Goal: Information Seeking & Learning: Learn about a topic

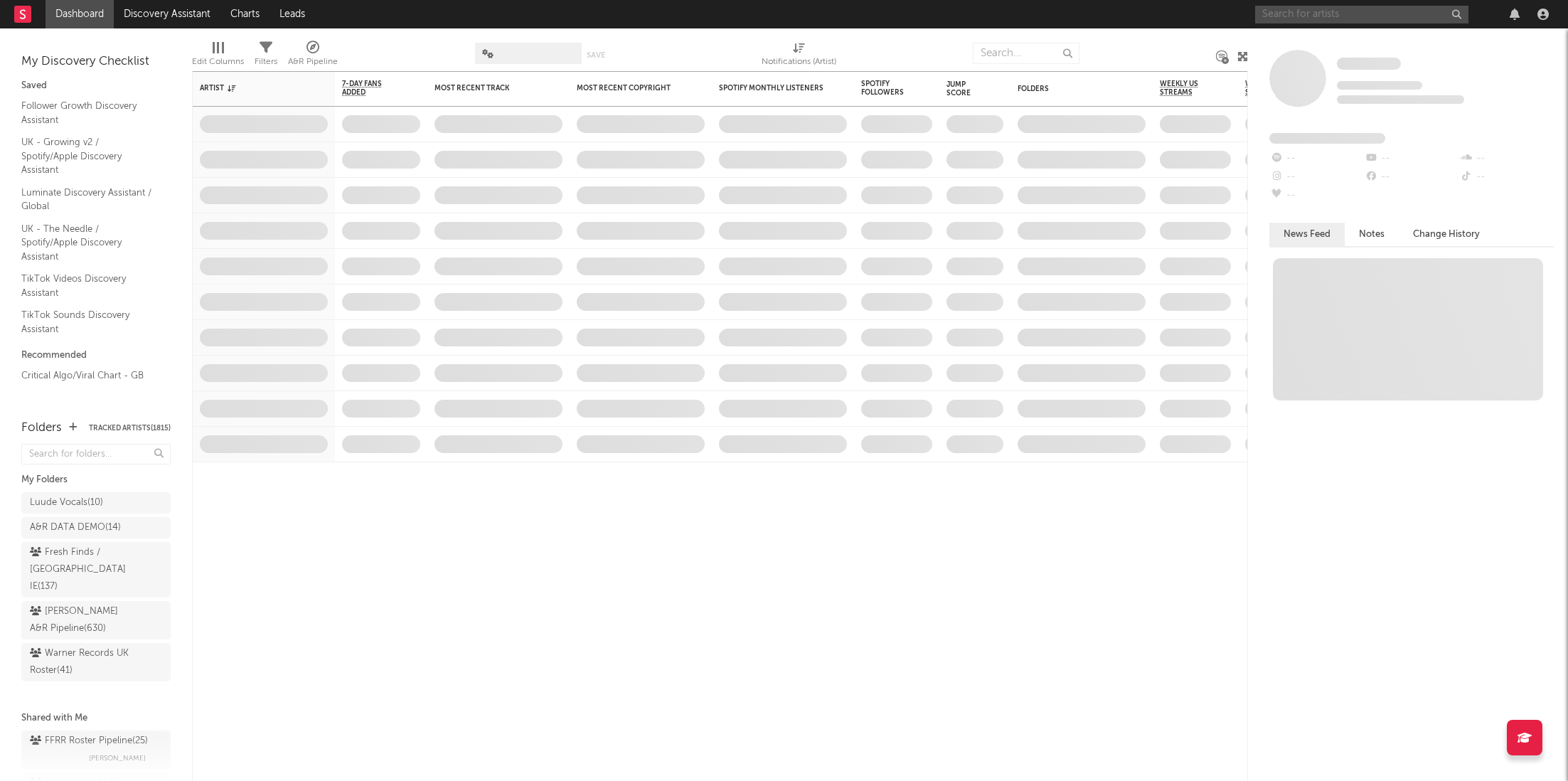
click at [1323, 18] on input "text" at bounding box center [1362, 15] width 214 height 18
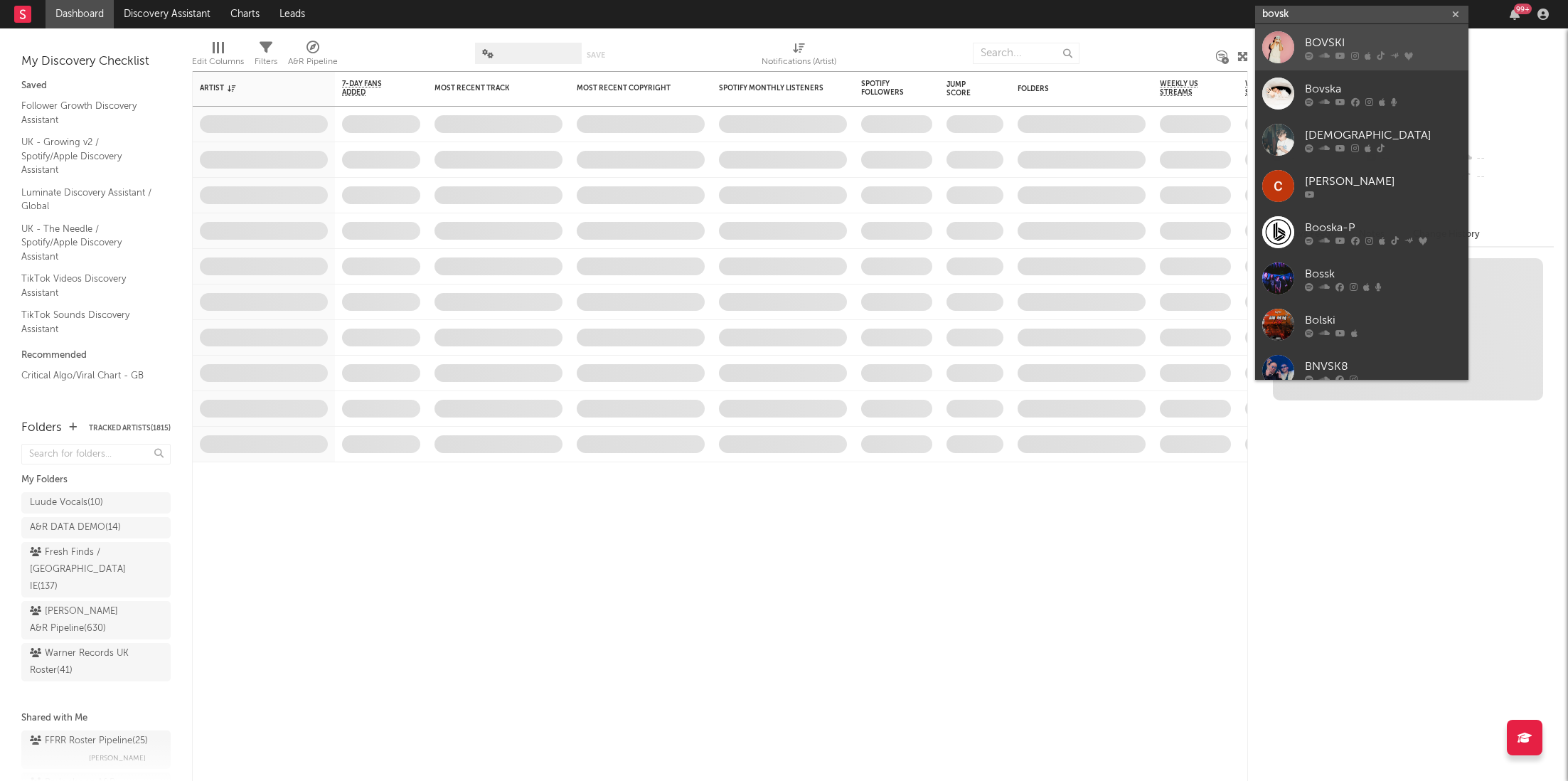
type input "bovsk"
click at [1334, 47] on div "BOVSKI" at bounding box center [1384, 43] width 157 height 17
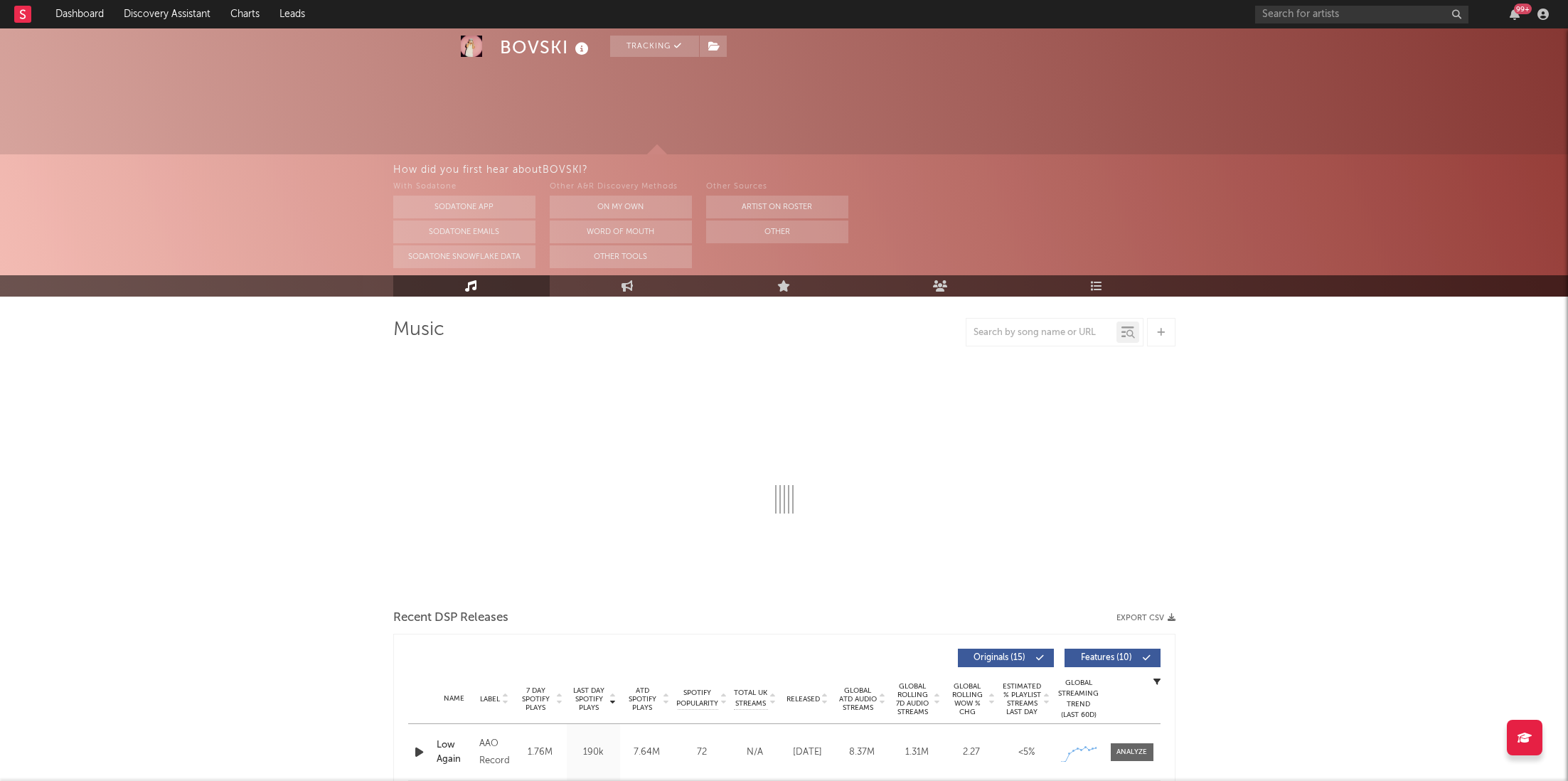
select select "6m"
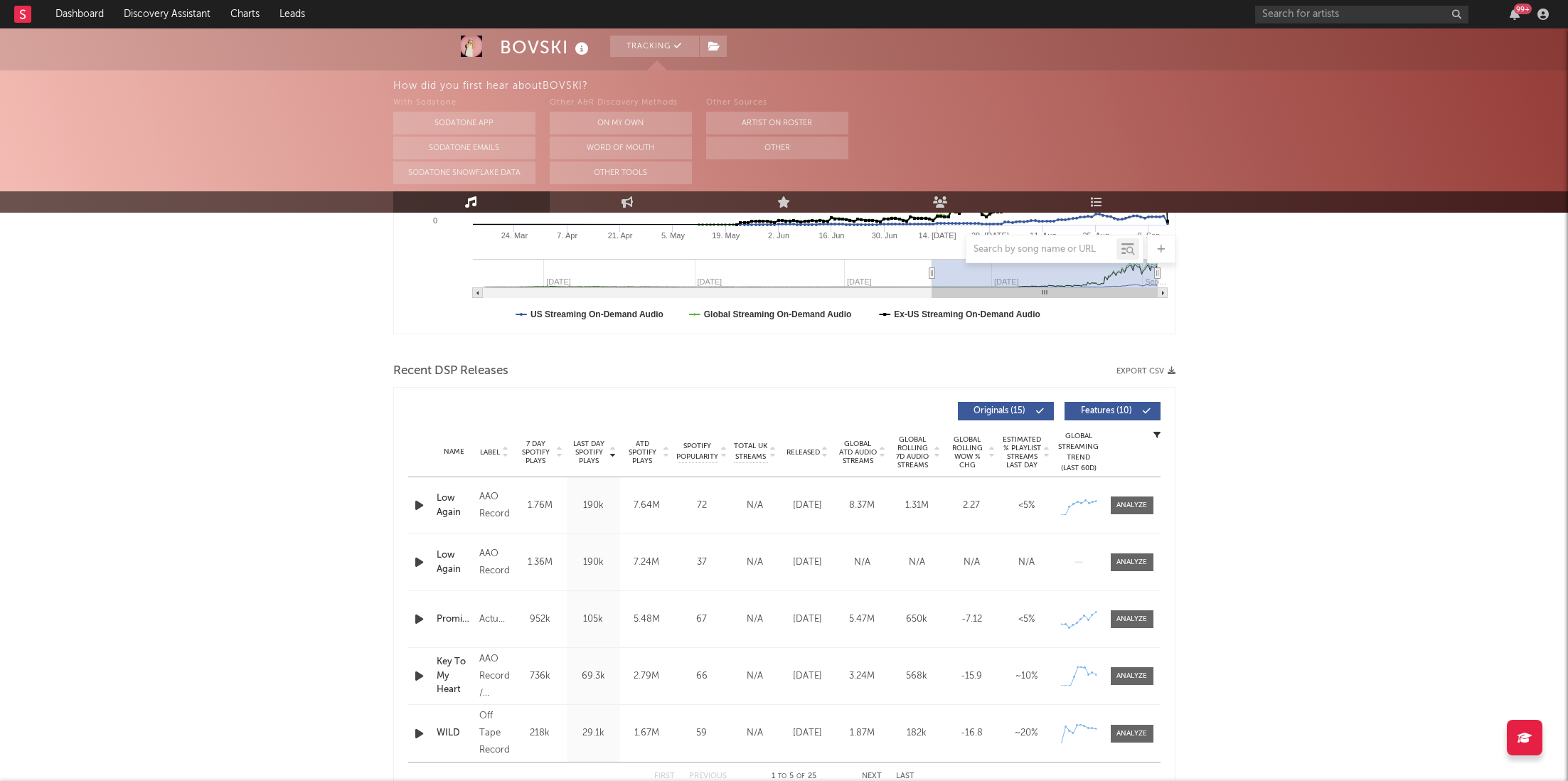
scroll to position [372, 0]
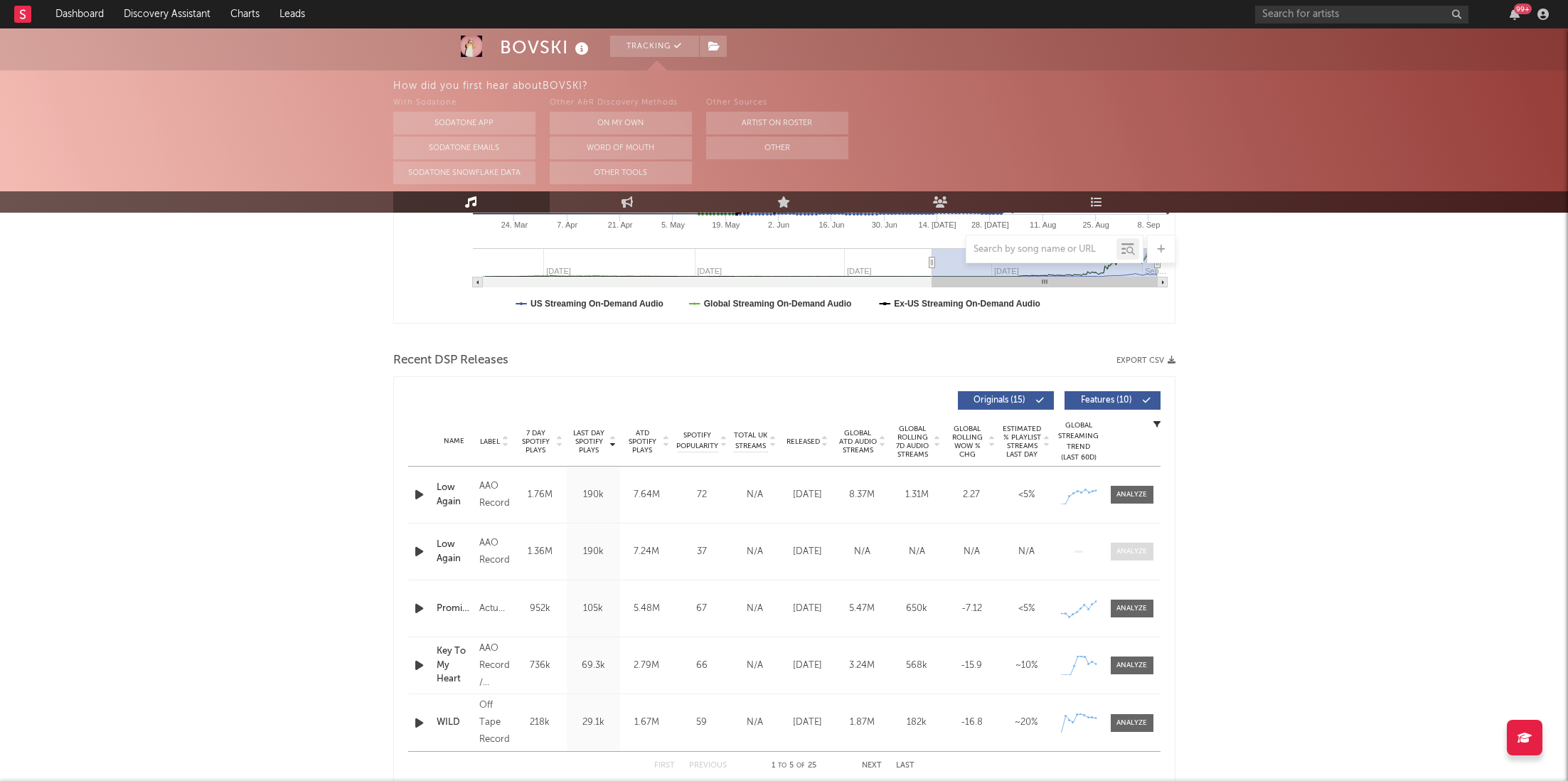
click at [1135, 553] on div at bounding box center [1131, 552] width 30 height 10
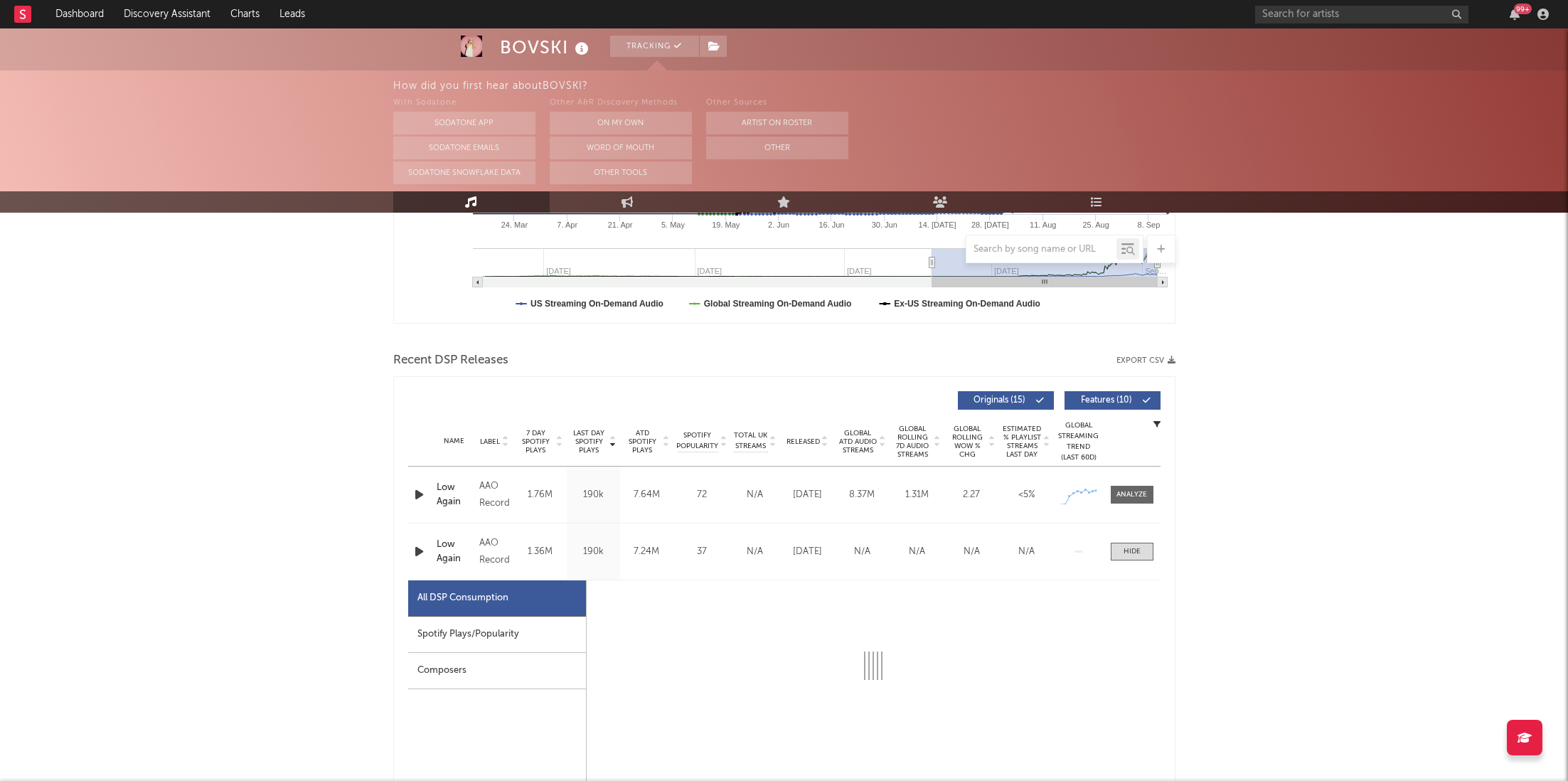
select select "1w"
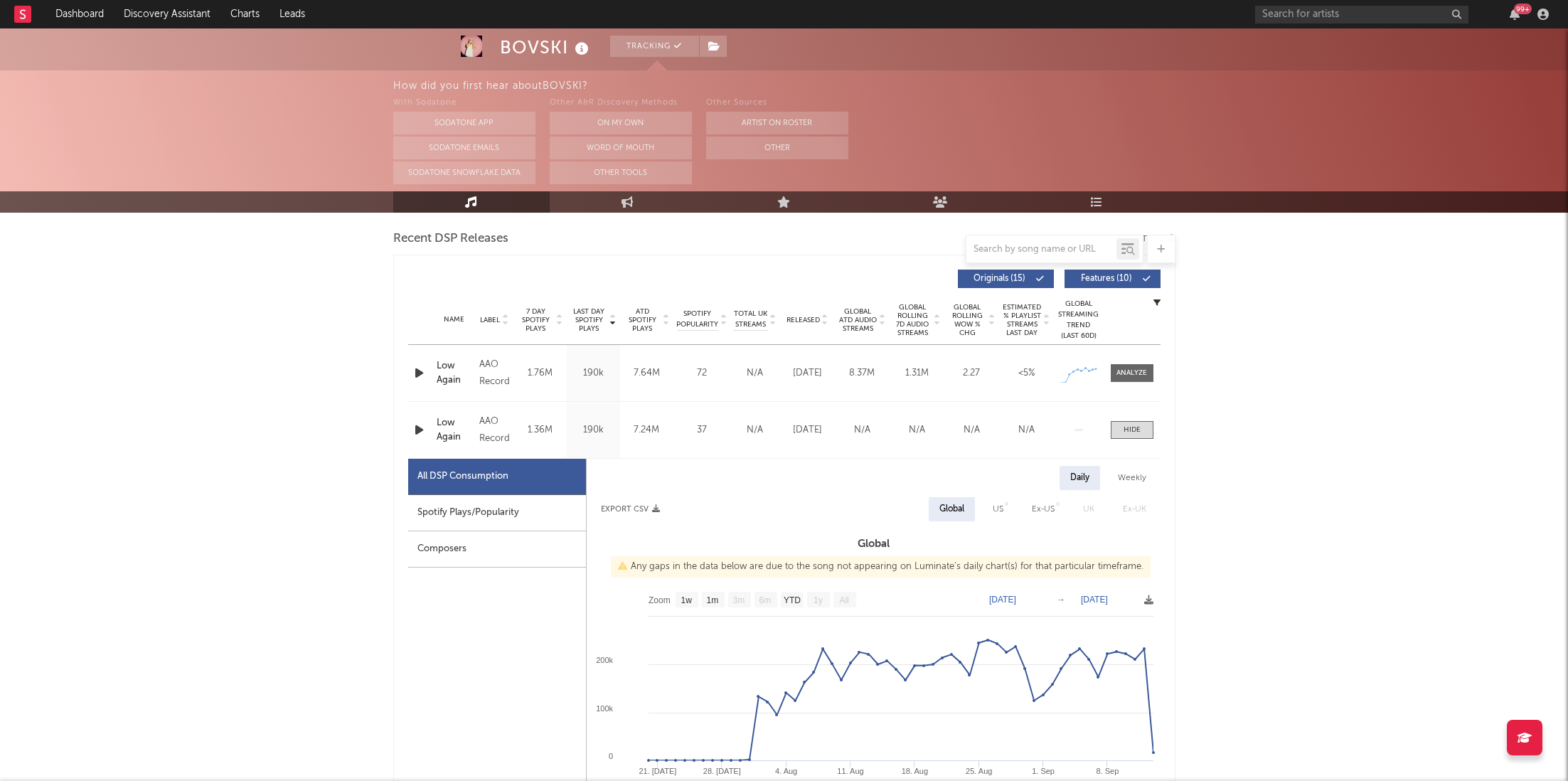
scroll to position [513, 0]
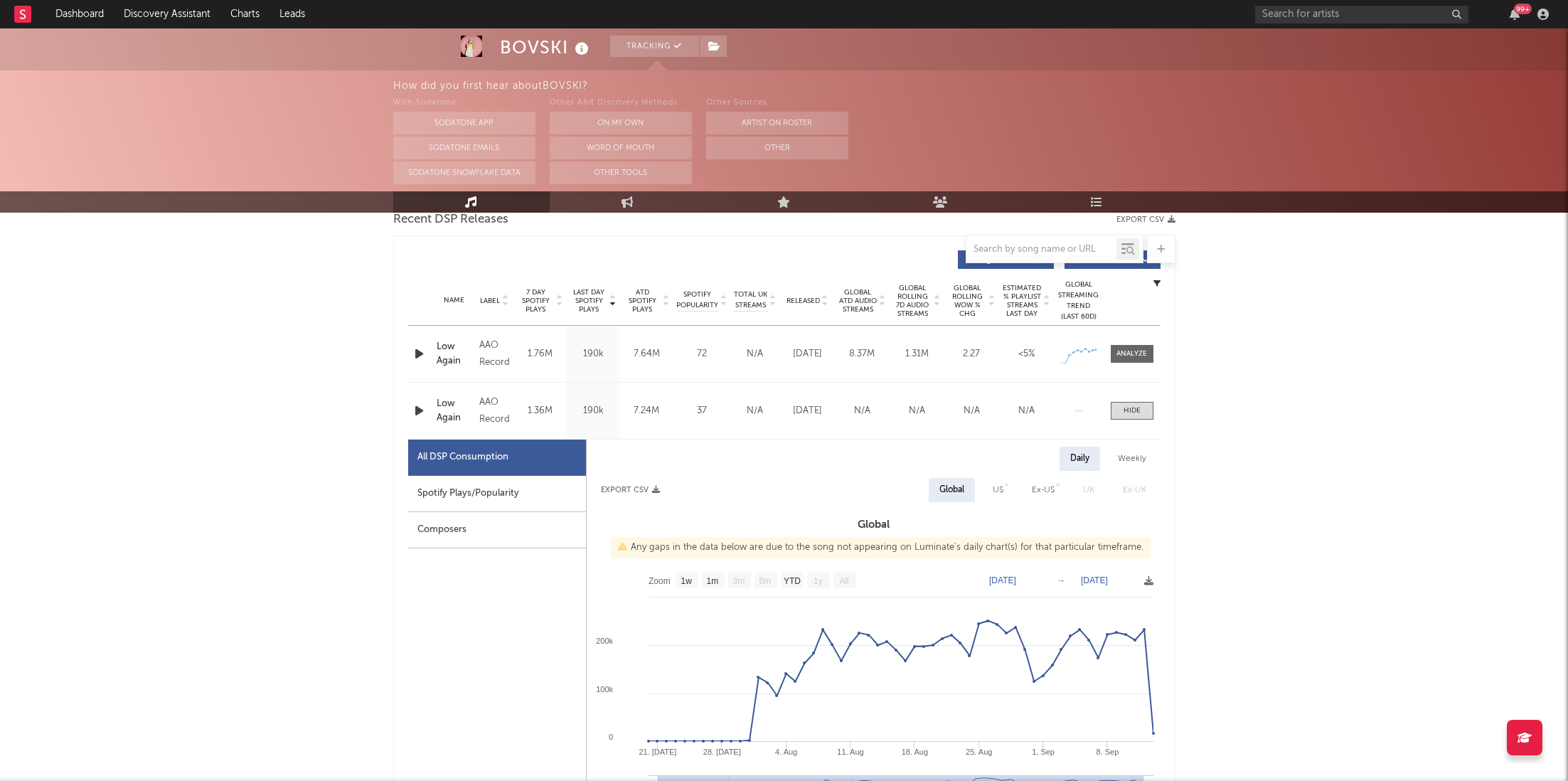
click at [471, 490] on div "Spotify Plays/Popularity" at bounding box center [497, 494] width 177 height 36
select select "1w"
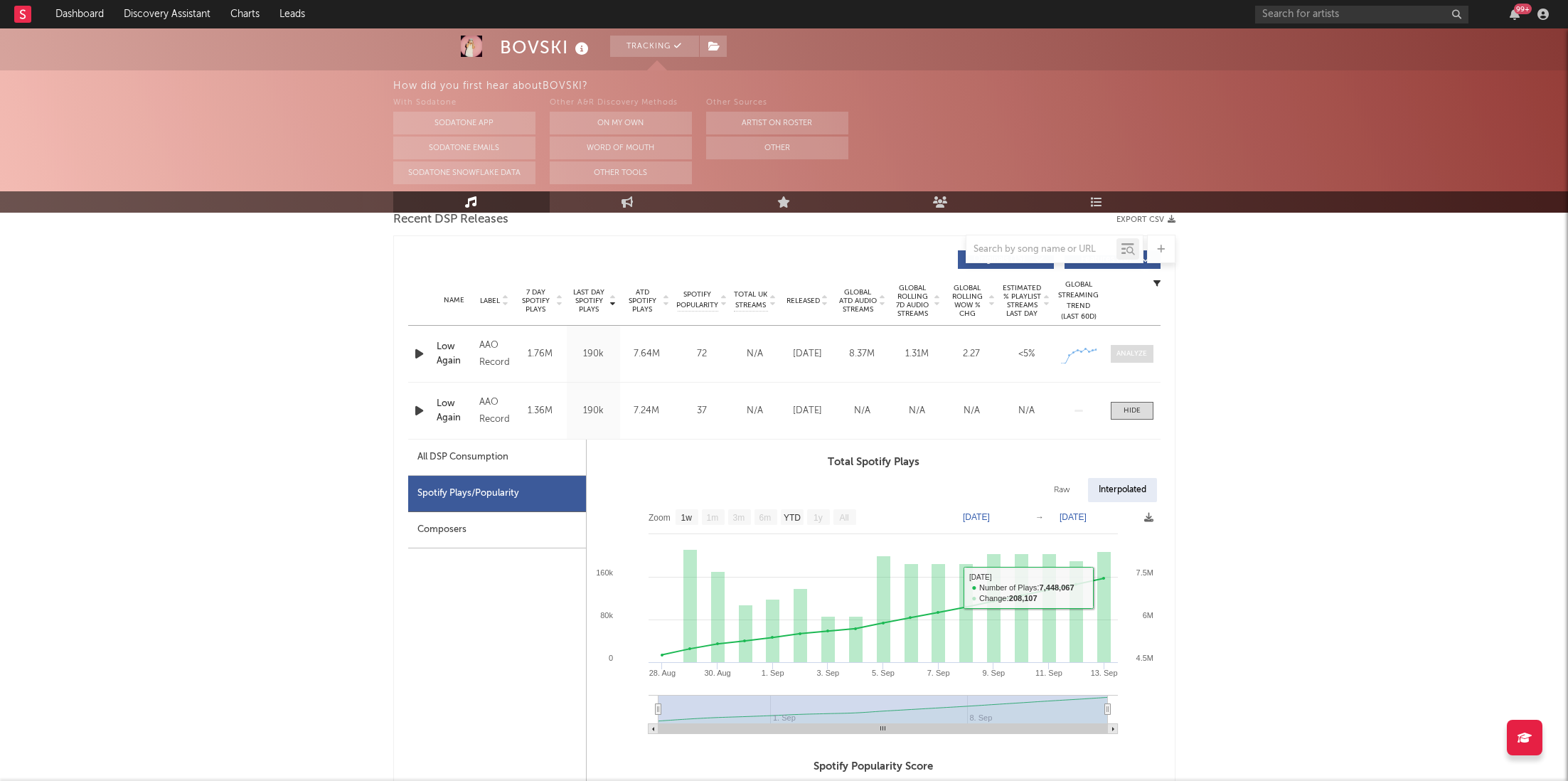
click at [1123, 349] on div at bounding box center [1131, 354] width 30 height 10
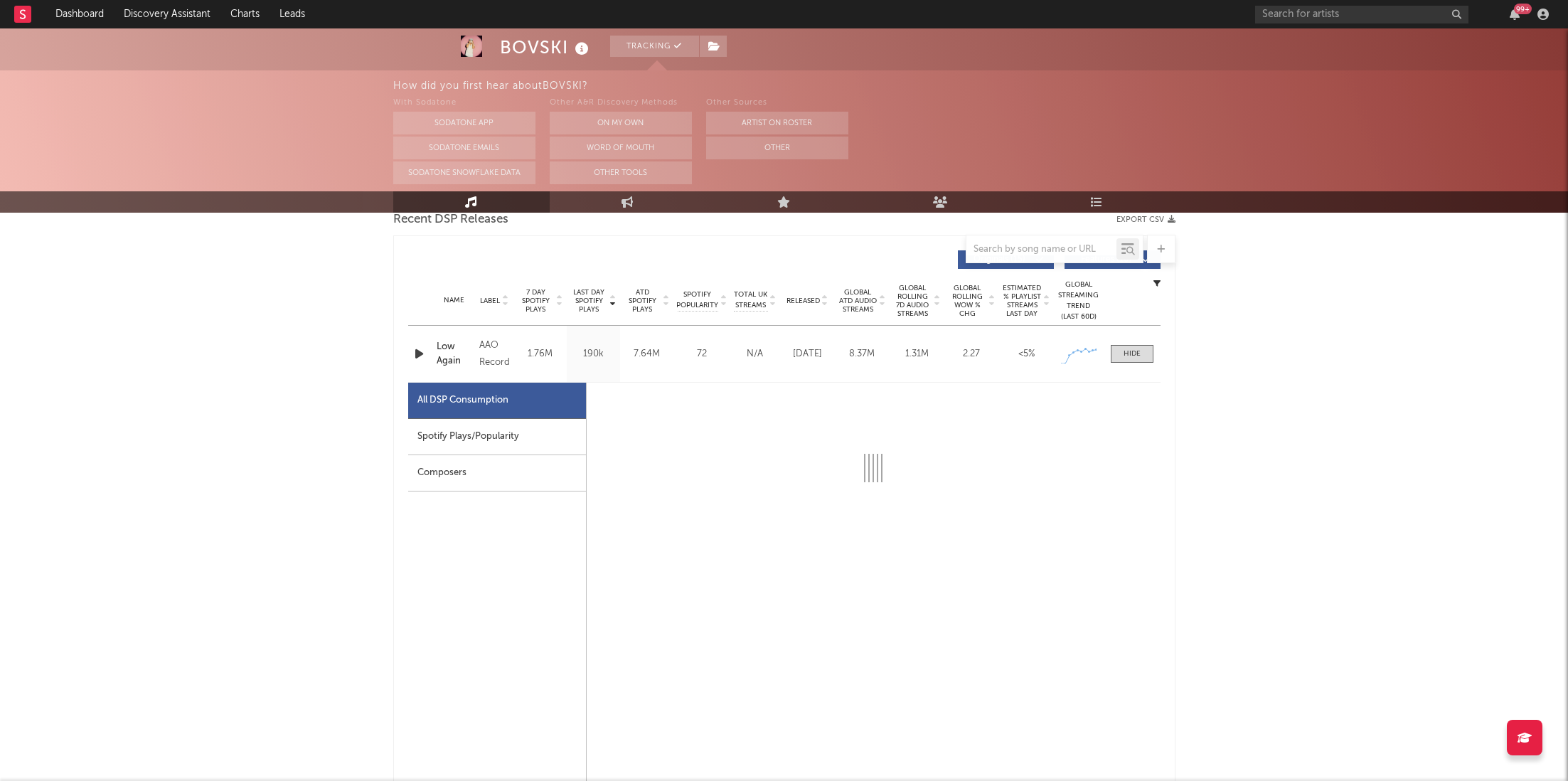
select select "1w"
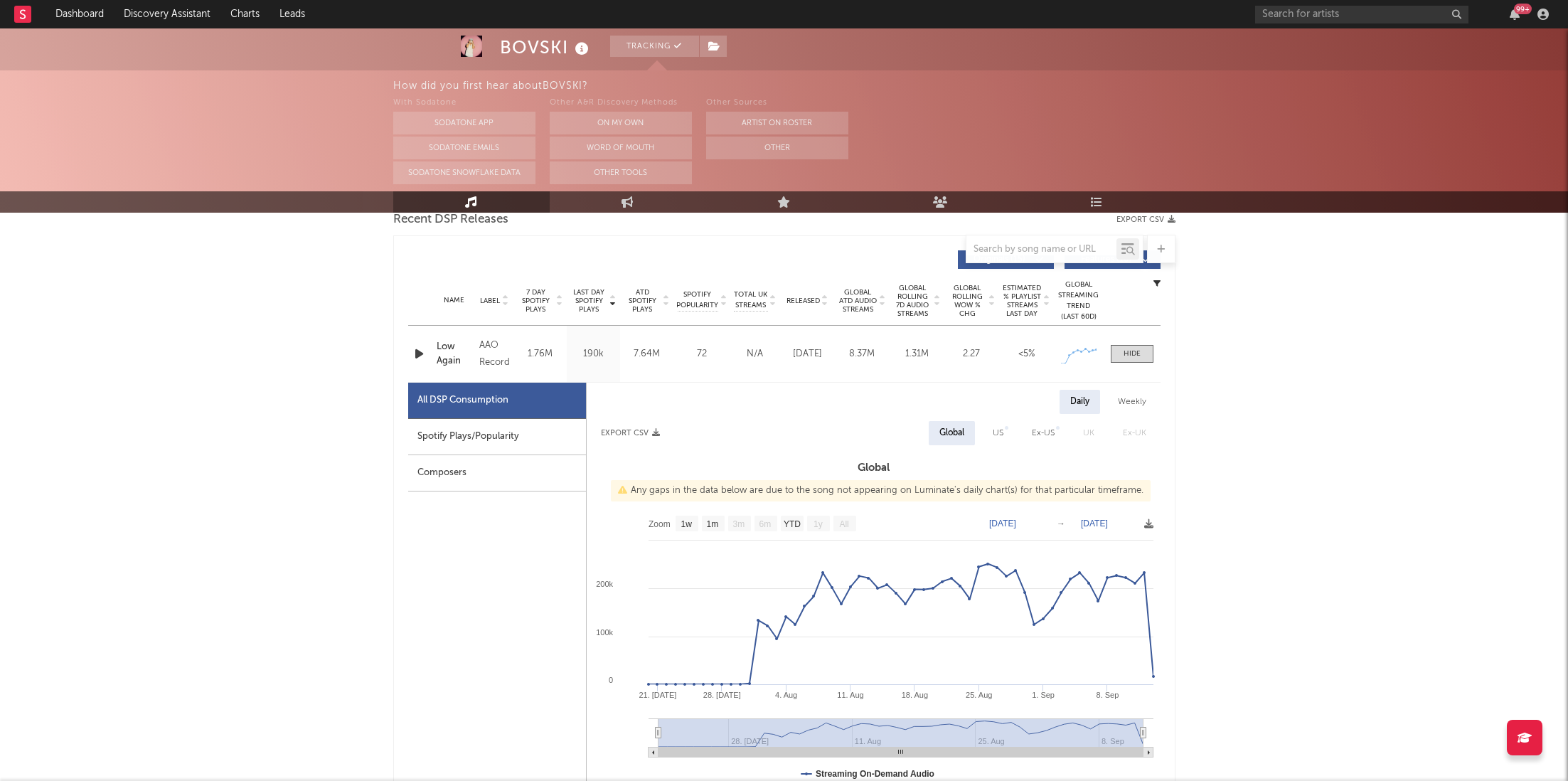
click at [464, 448] on div "Spotify Plays/Popularity" at bounding box center [497, 437] width 177 height 36
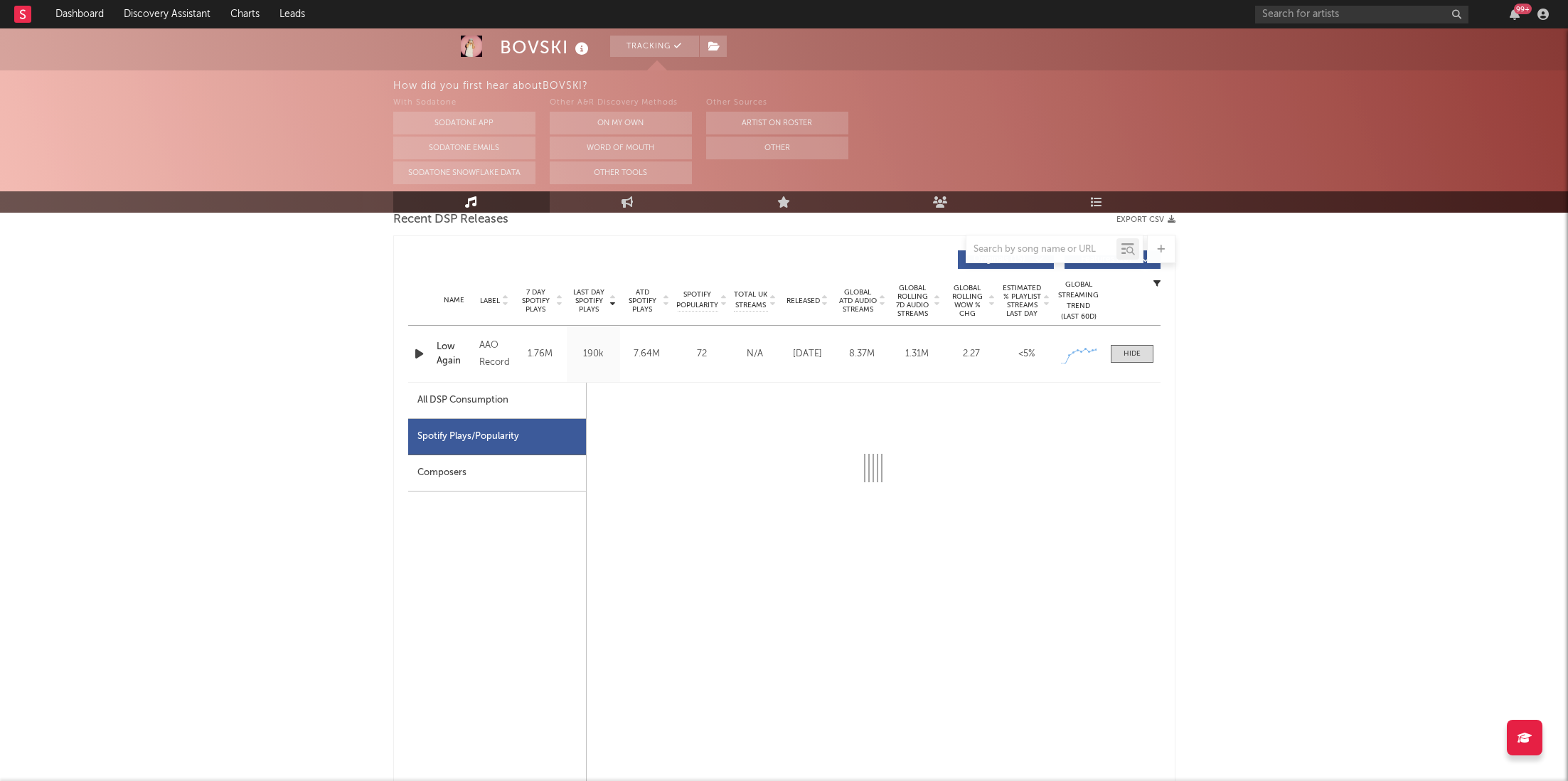
select select "1w"
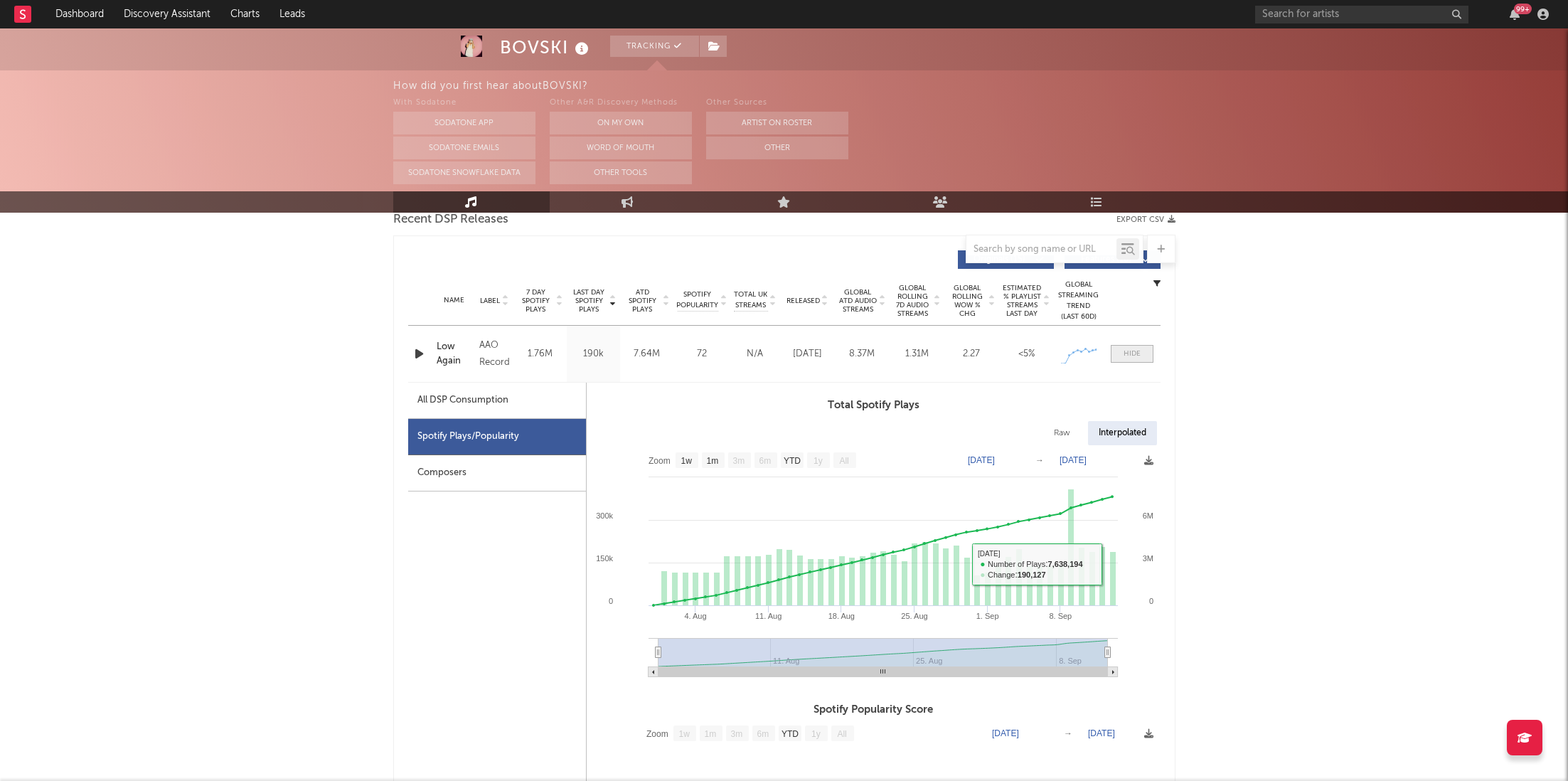
click at [1120, 352] on span at bounding box center [1133, 353] width 43 height 18
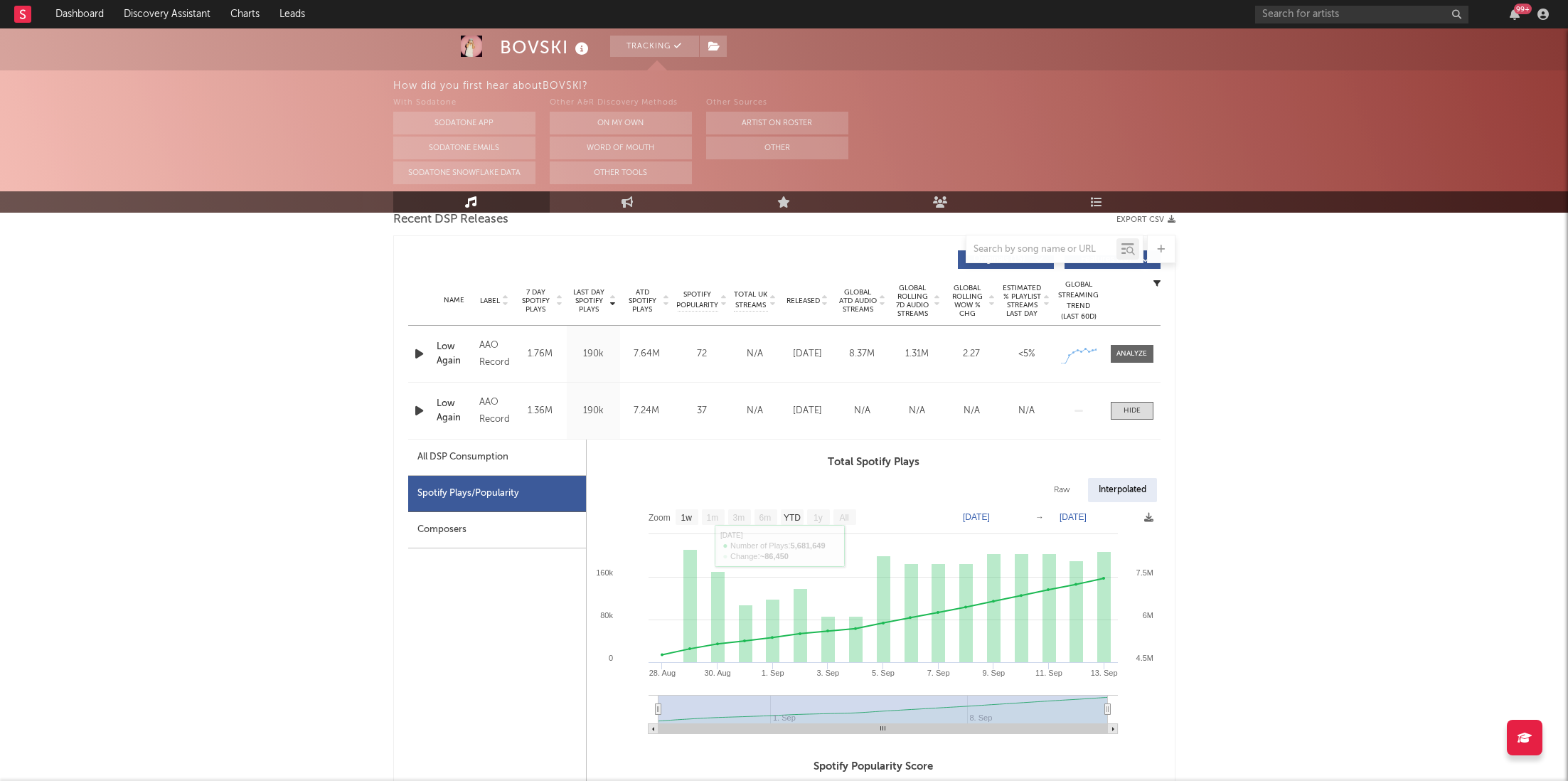
click at [418, 408] on icon "button" at bounding box center [419, 410] width 15 height 18
click at [508, 440] on div "All DSP Consumption" at bounding box center [497, 458] width 177 height 36
select select "1w"
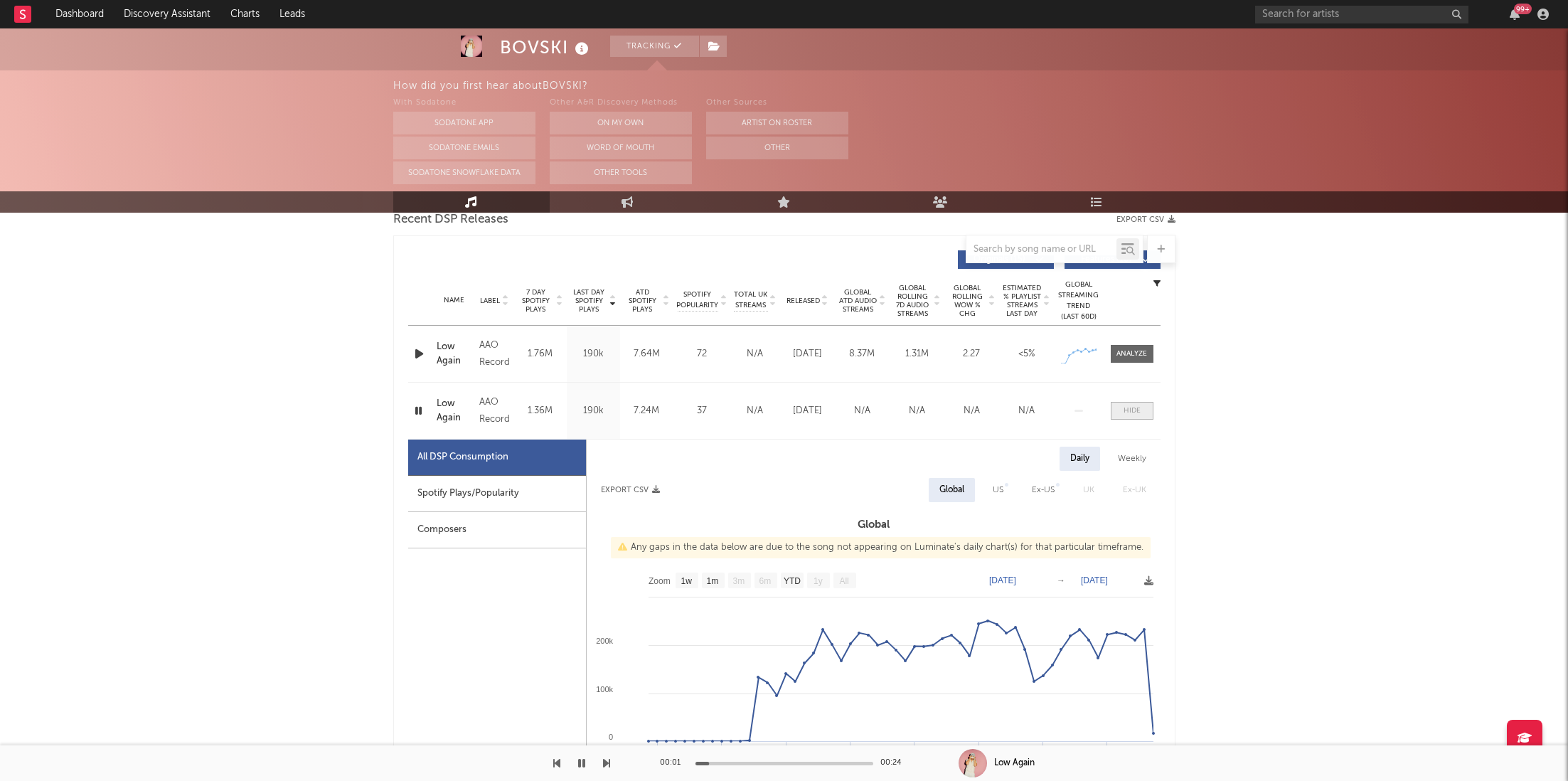
click at [1132, 411] on div at bounding box center [1132, 411] width 17 height 10
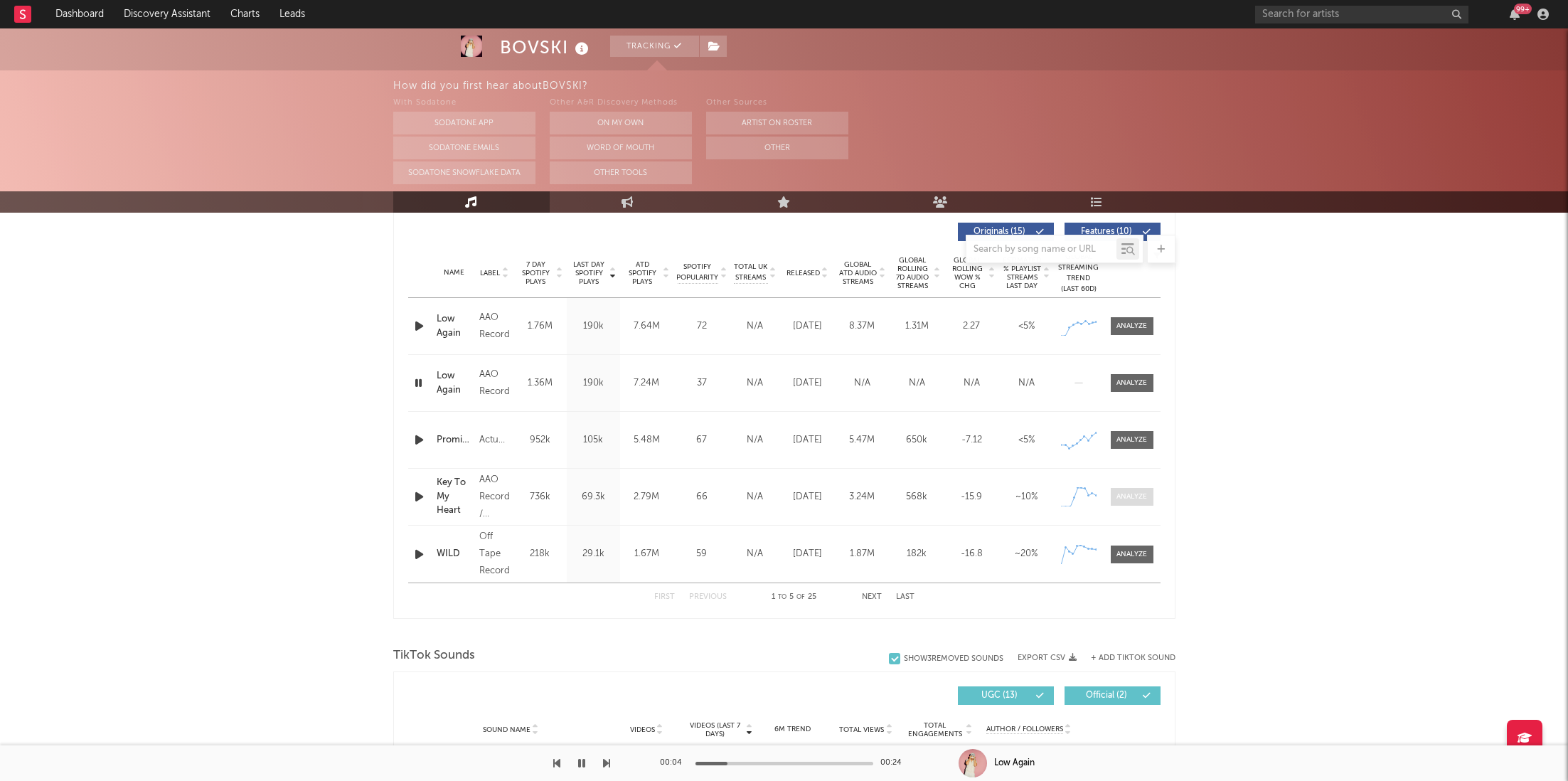
scroll to position [543, 0]
click at [1130, 500] on span at bounding box center [1133, 495] width 43 height 18
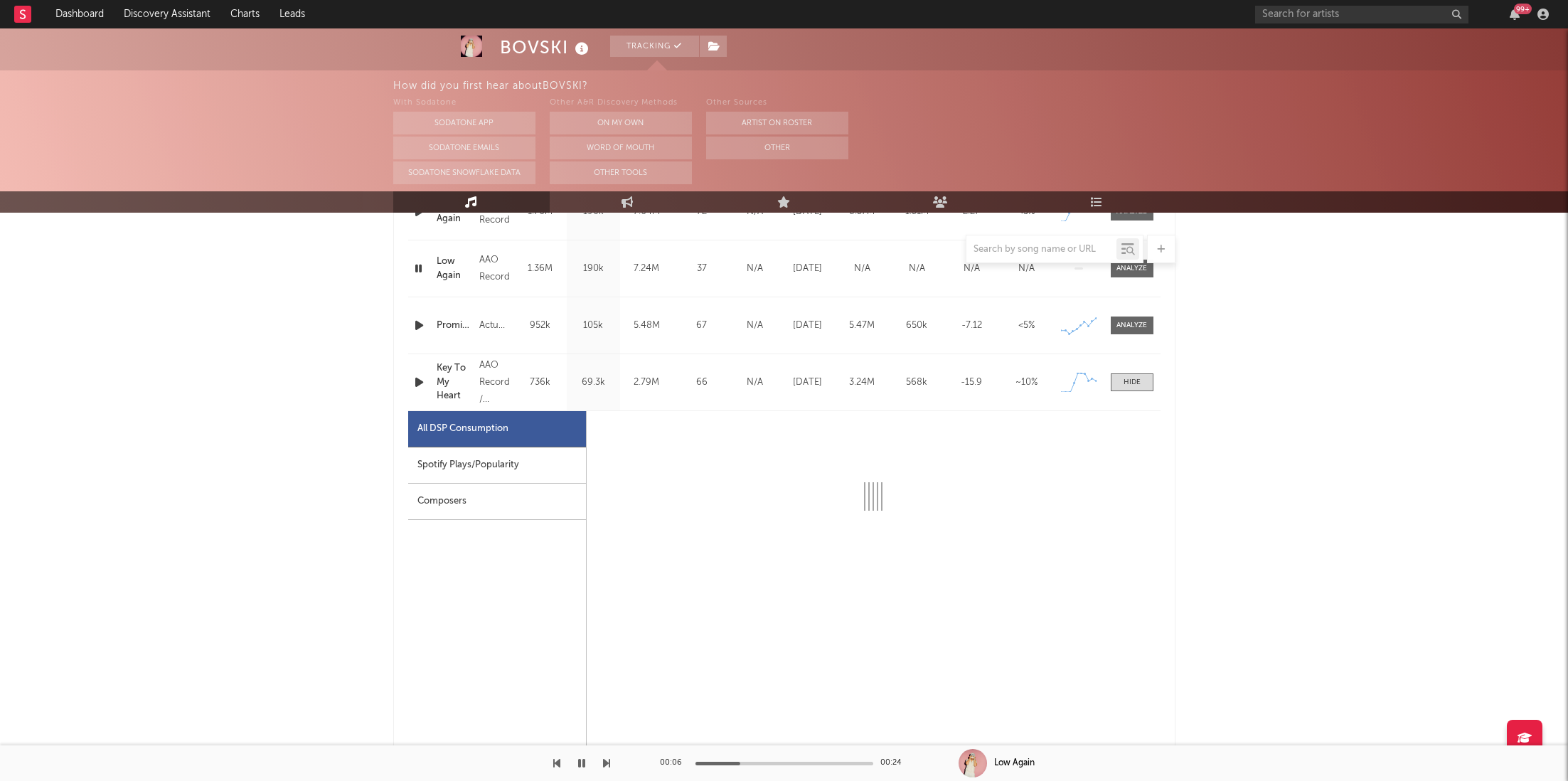
scroll to position [675, 0]
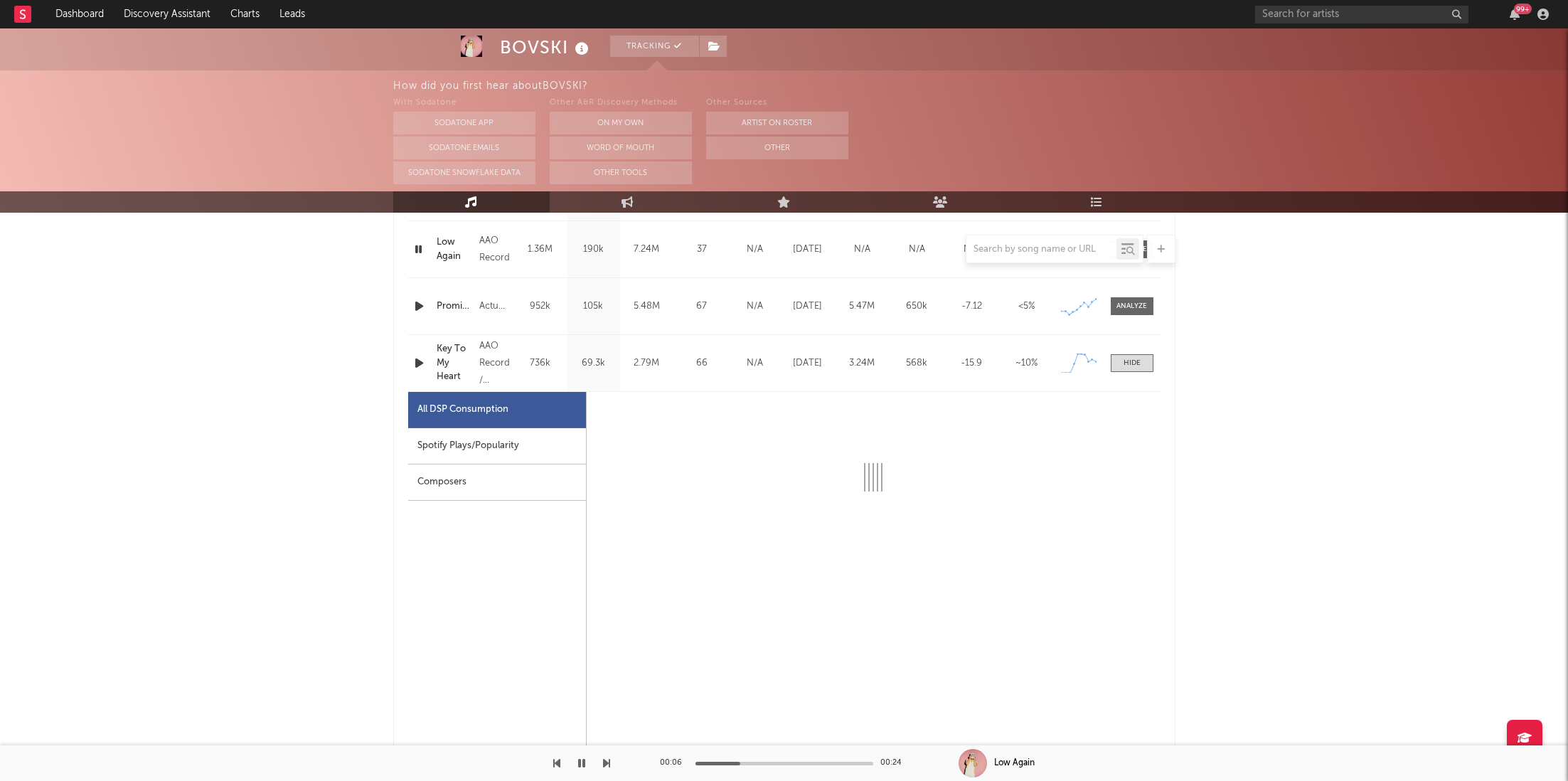
select select "1w"
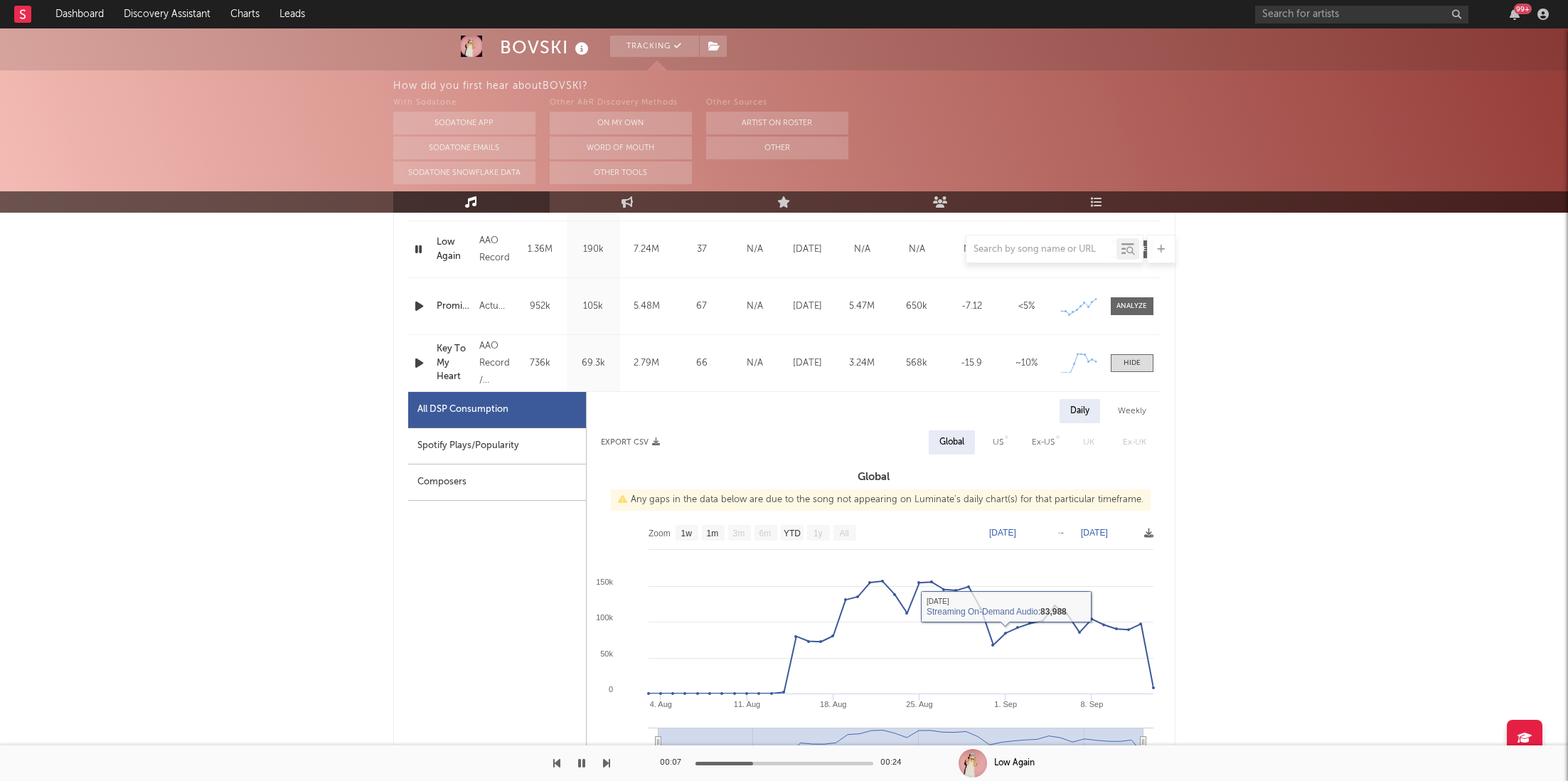
click at [418, 365] on icon "button" at bounding box center [419, 363] width 15 height 18
click at [531, 474] on div "Composers" at bounding box center [497, 483] width 177 height 36
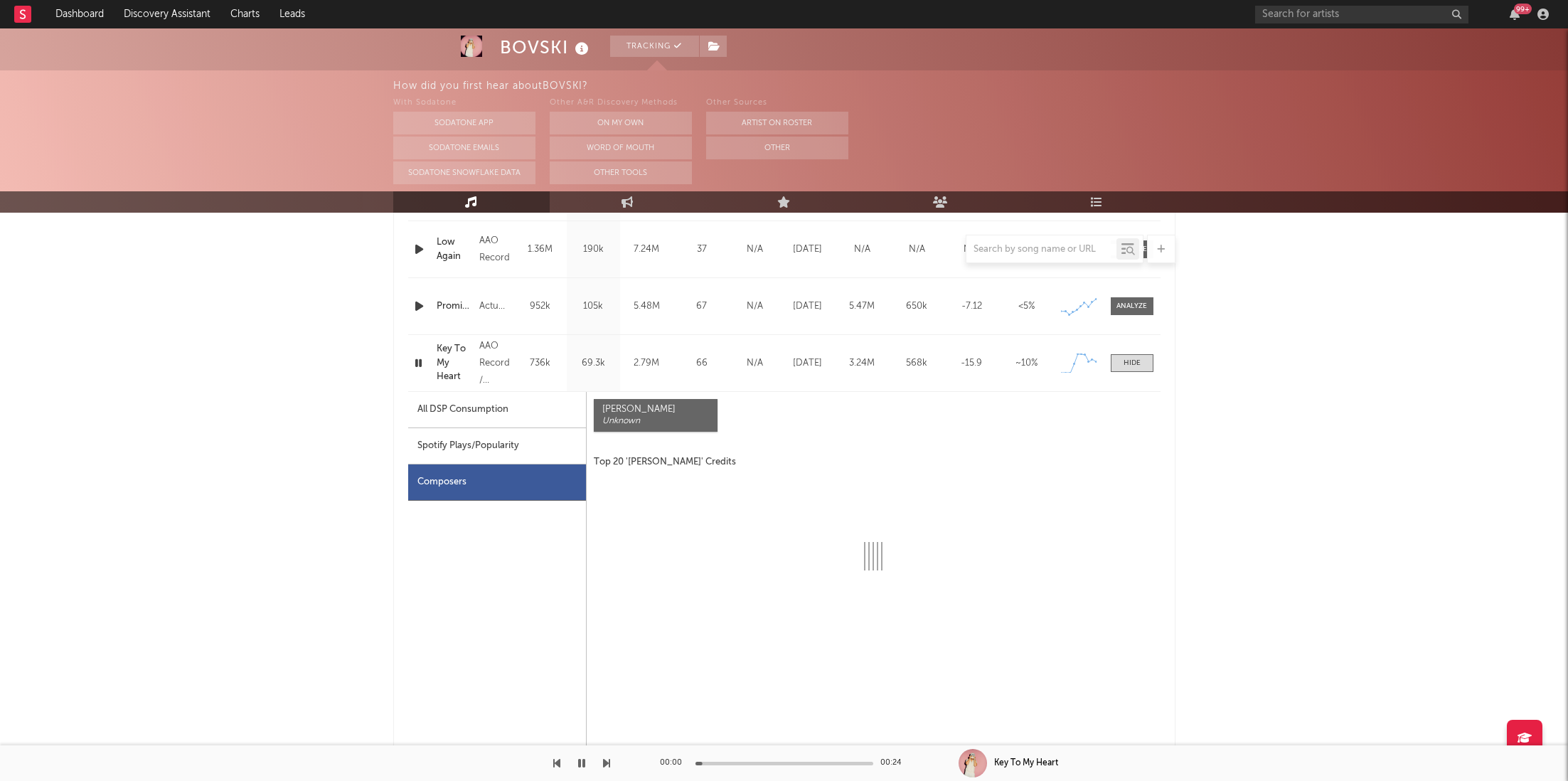
click at [540, 444] on div "Spotify Plays/Popularity" at bounding box center [497, 447] width 177 height 36
select select "1w"
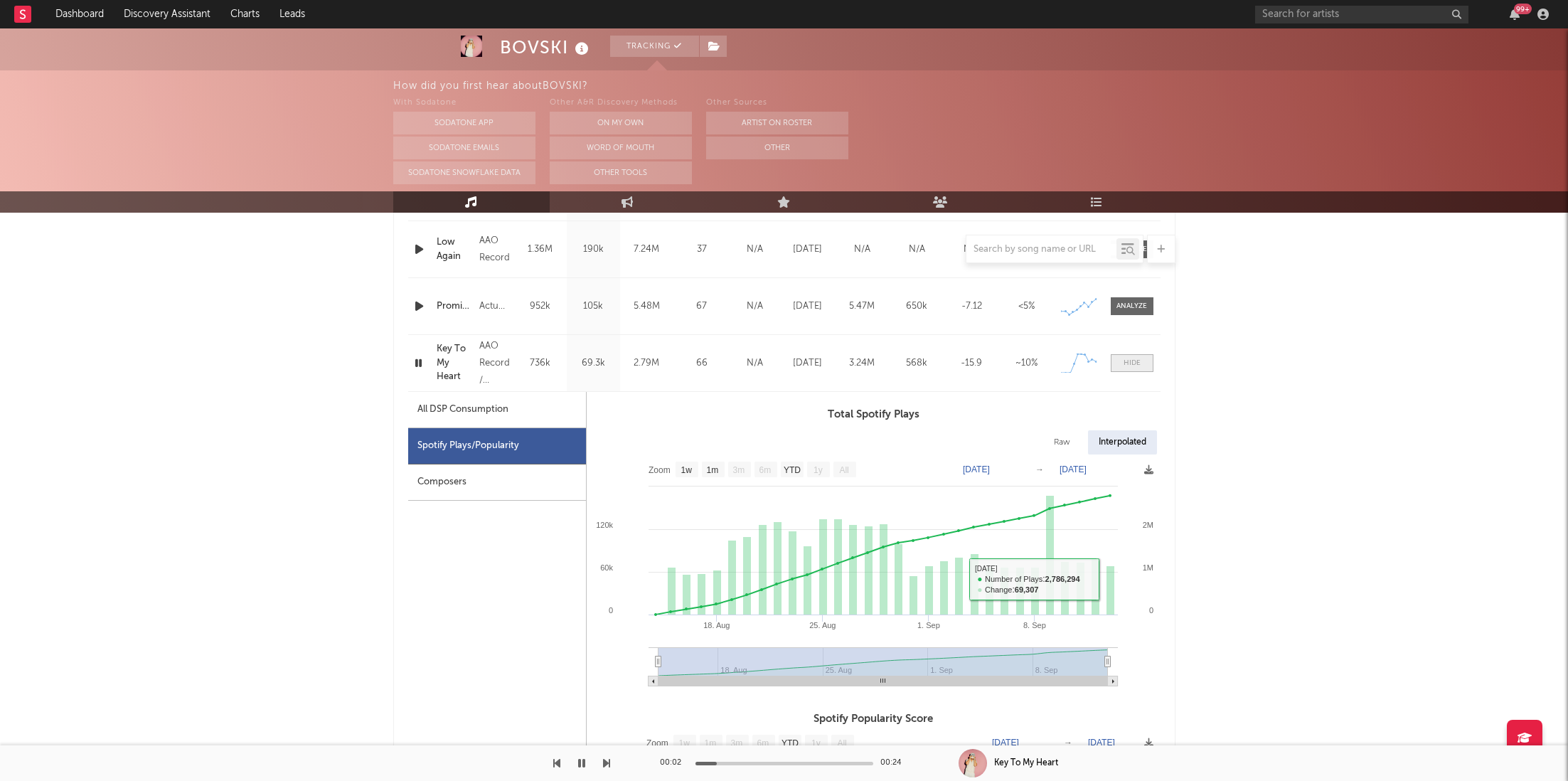
click at [1138, 370] on span at bounding box center [1133, 363] width 43 height 18
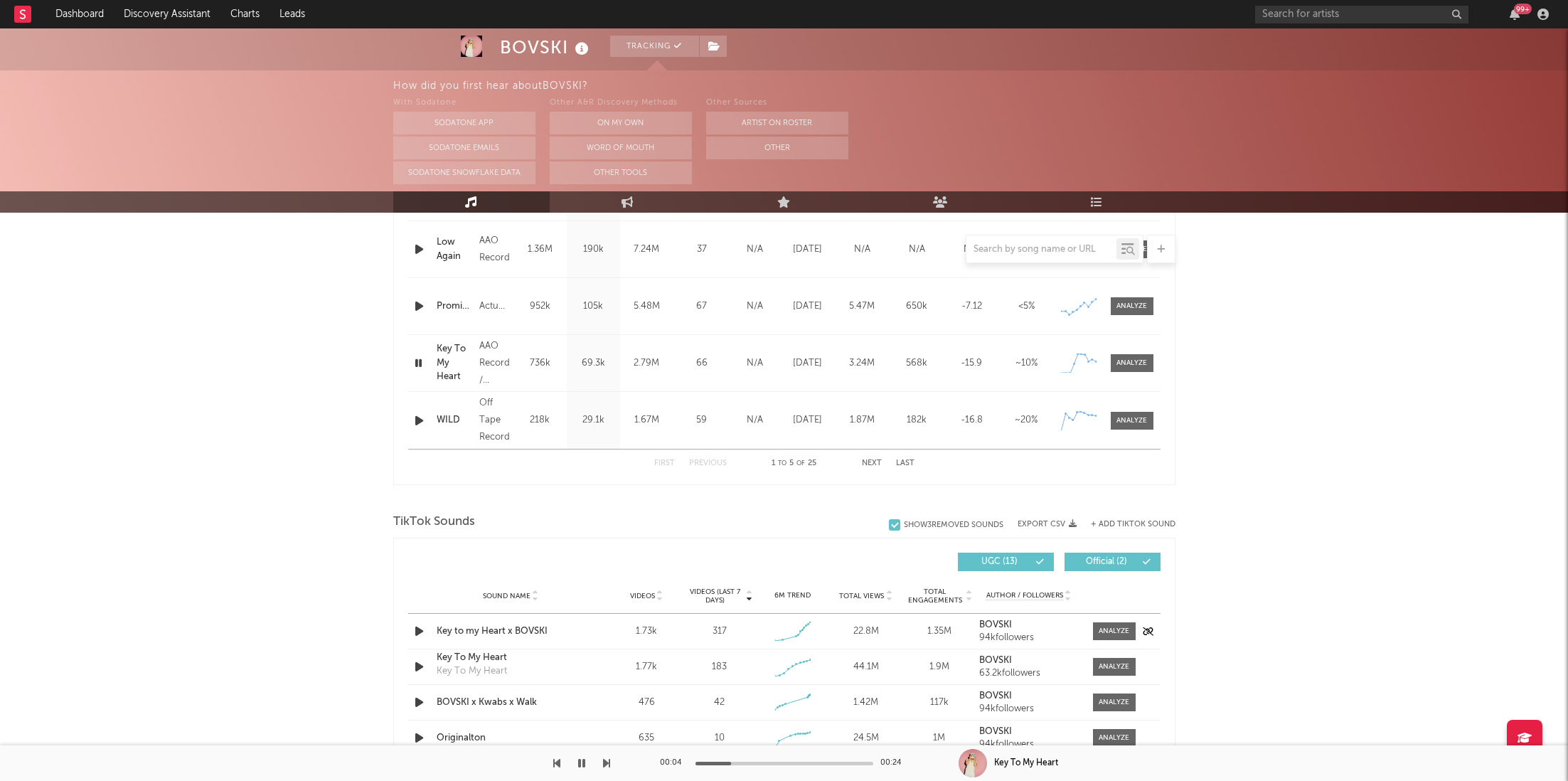
click at [1096, 621] on div "Sound Name Key to my Heart x BOVSKI Videos 1.73k Videos (last 7 days) 317 Weekl…" at bounding box center [784, 631] width 752 height 34
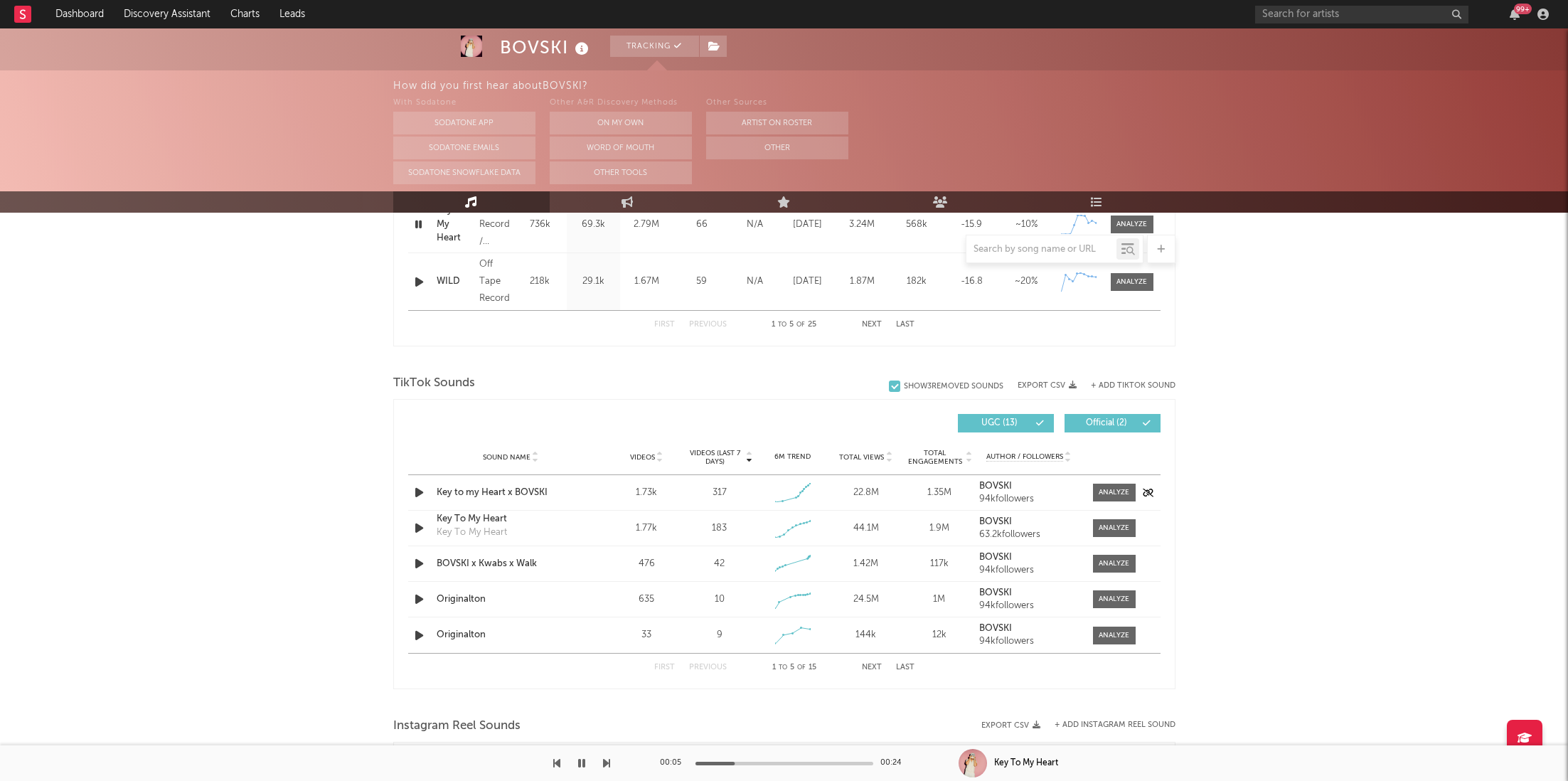
scroll to position [814, 0]
click at [1113, 488] on div at bounding box center [1113, 492] width 30 height 10
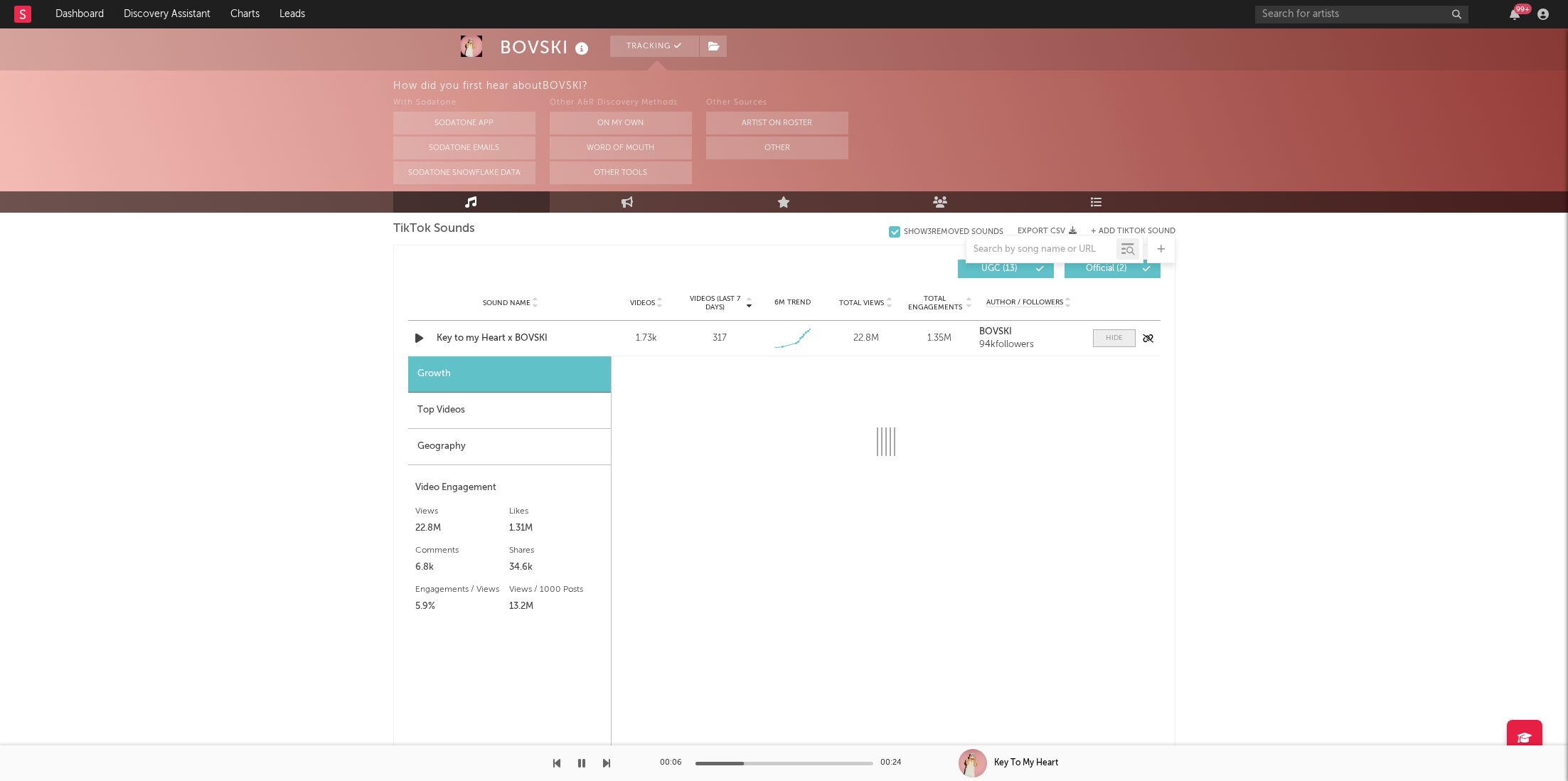
scroll to position [982, 0]
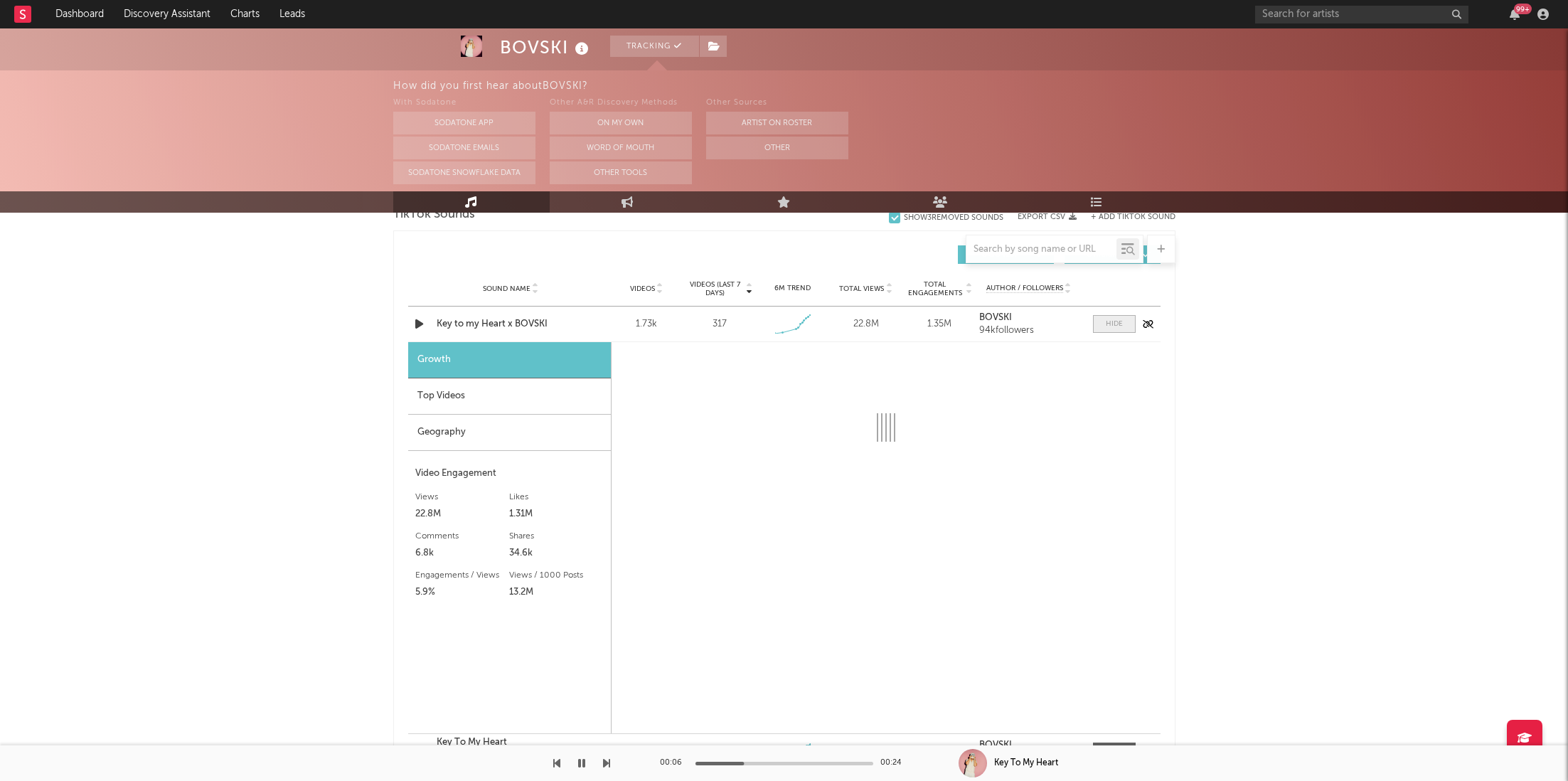
select select "1w"
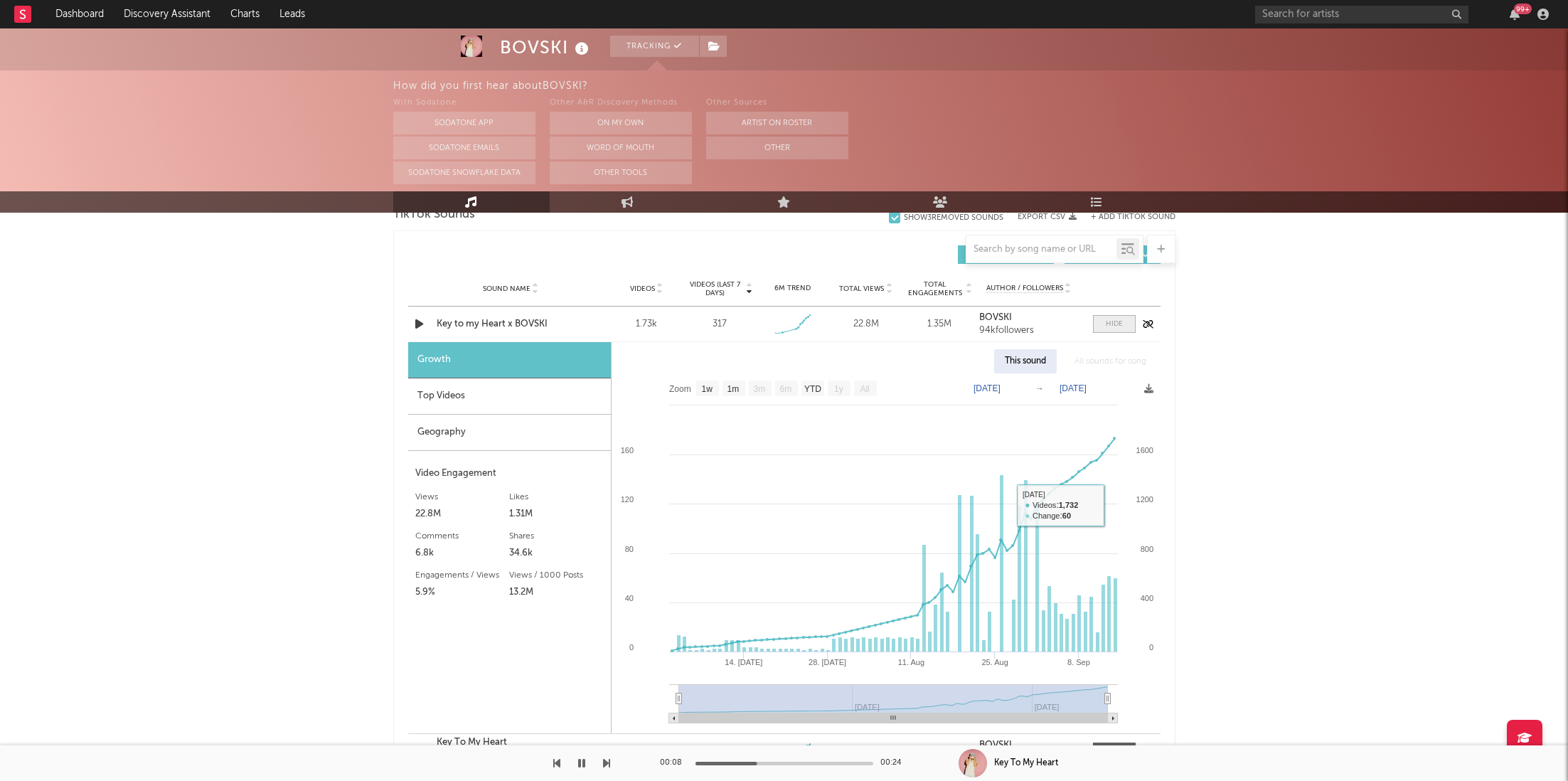
click at [1112, 324] on div at bounding box center [1115, 324] width 17 height 10
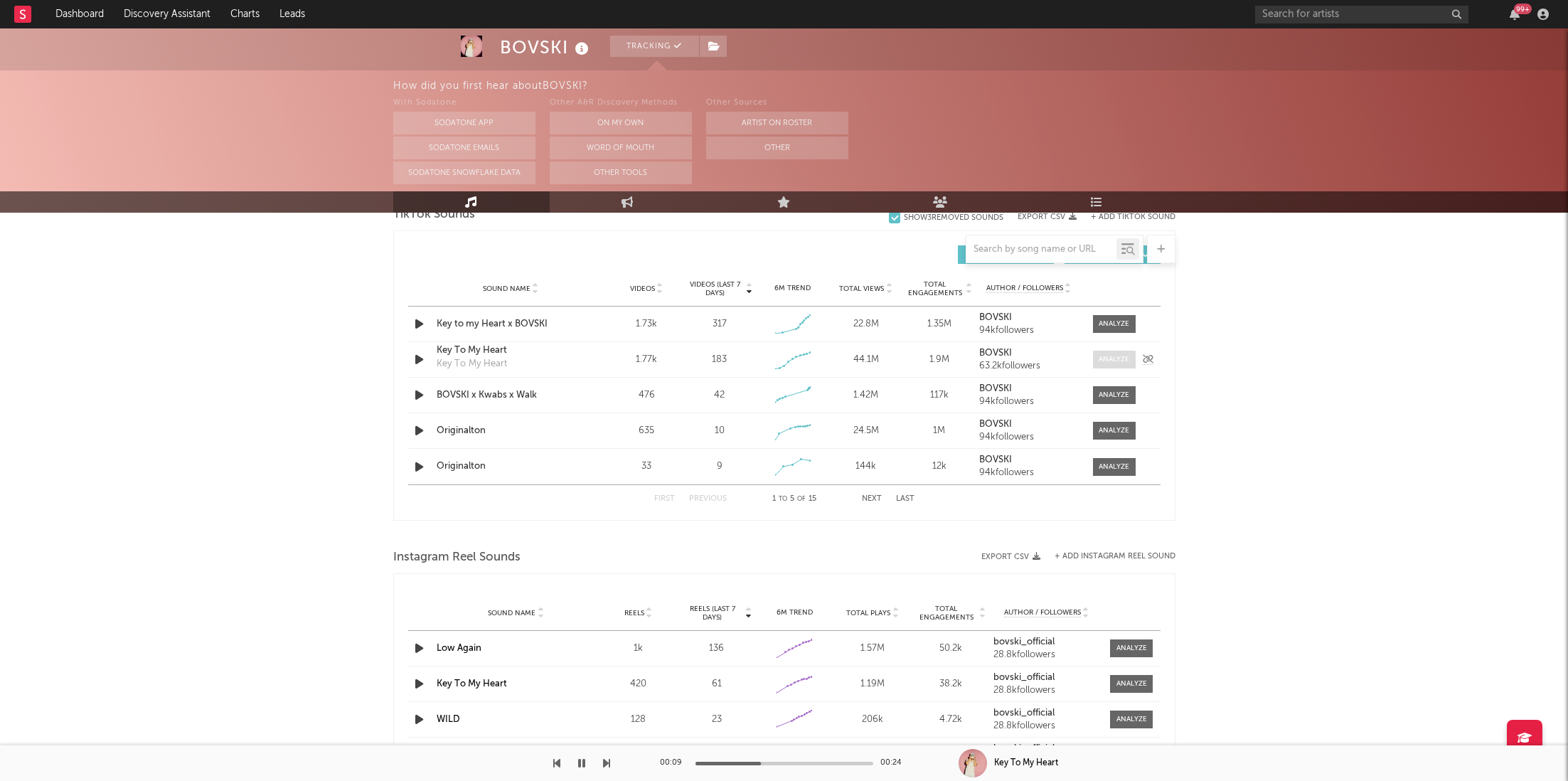
click at [1111, 366] on span at bounding box center [1115, 359] width 43 height 18
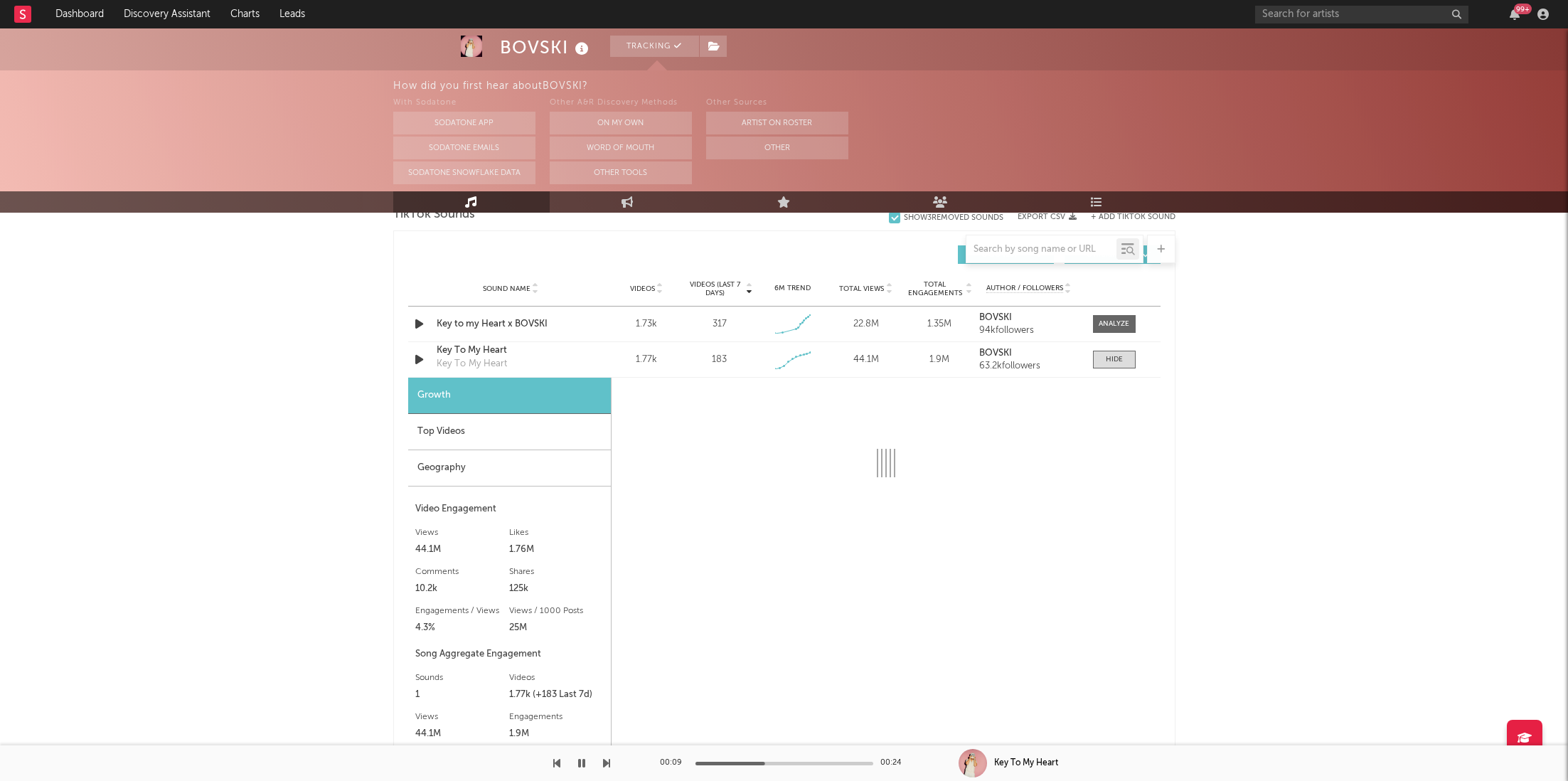
select select "1w"
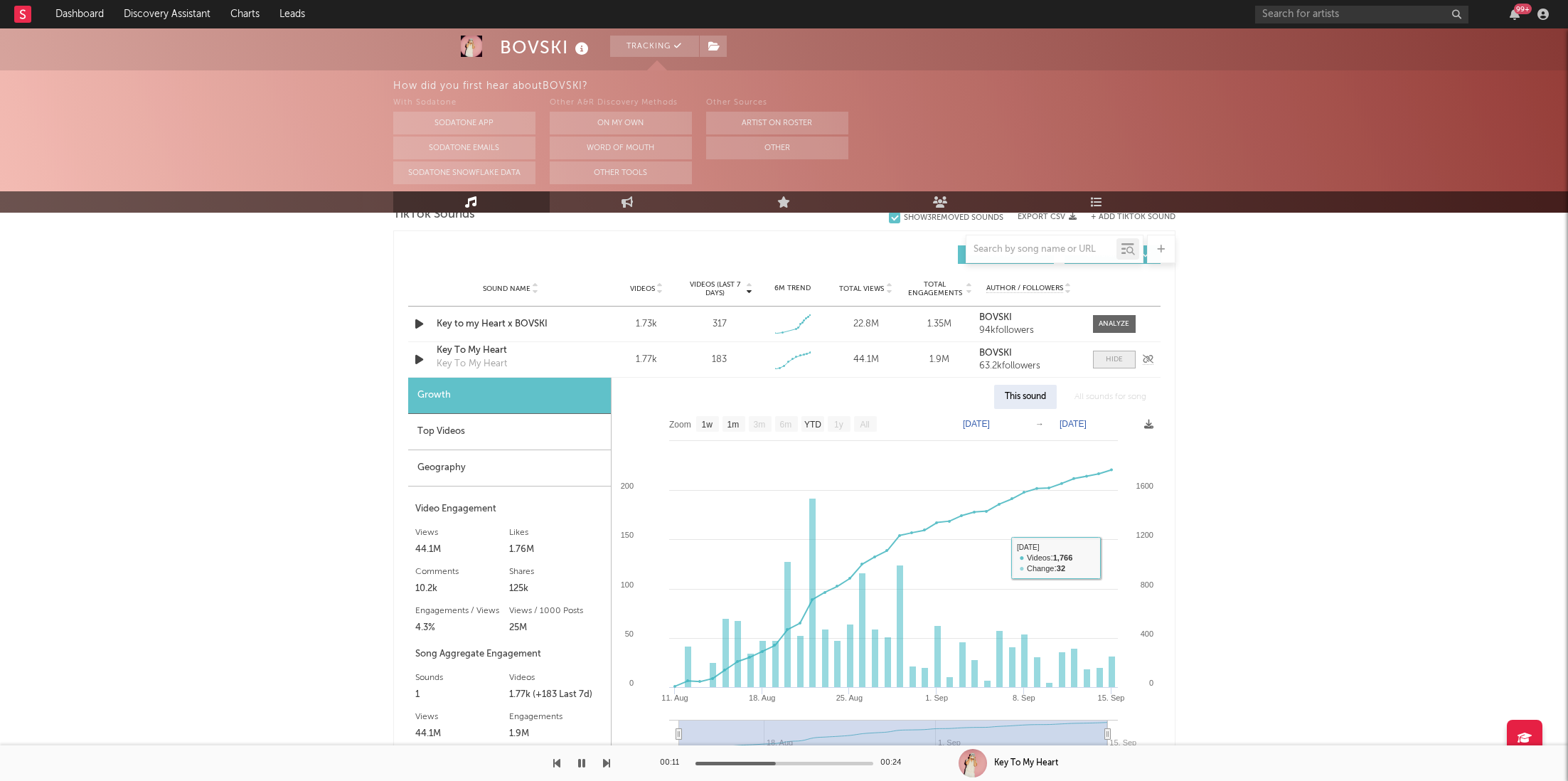
click at [1111, 353] on span at bounding box center [1115, 359] width 43 height 18
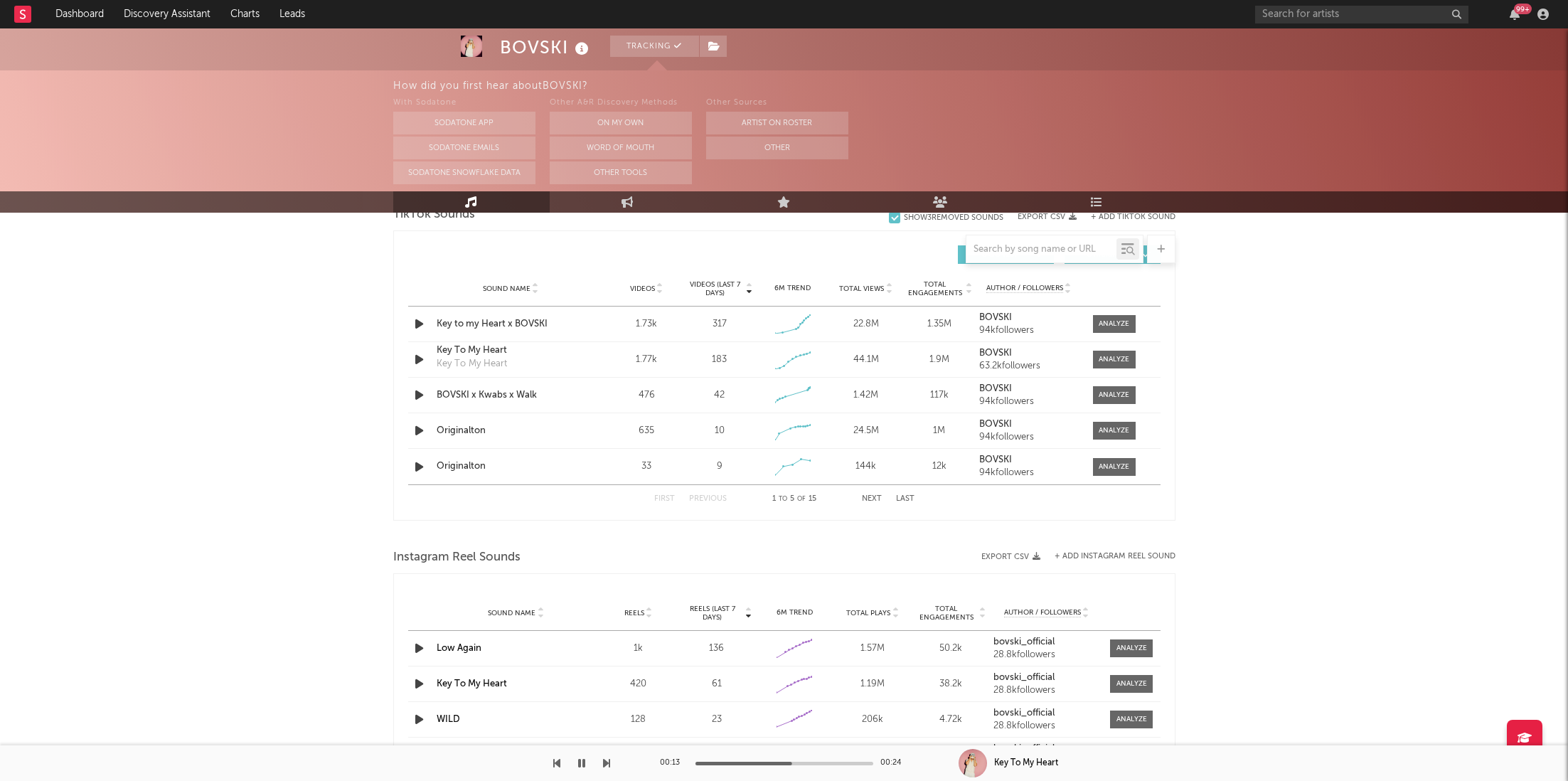
click at [1136, 657] on div "Sound Name Low Again Reels 1k Reels (last 7 days) 136 6M Trend Created with Hig…" at bounding box center [784, 648] width 752 height 34
click at [1136, 646] on div at bounding box center [1131, 648] width 30 height 10
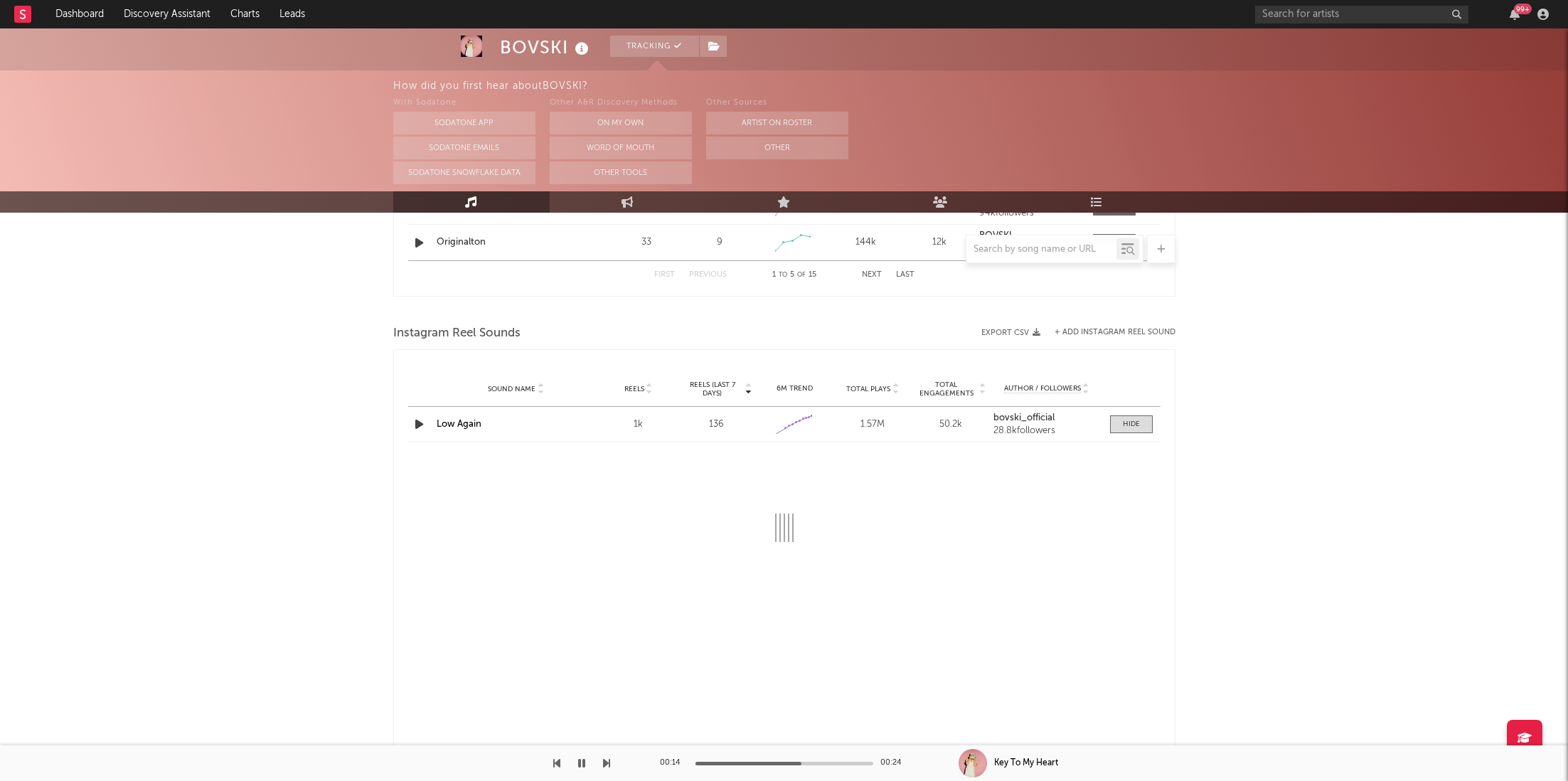
scroll to position [1237, 0]
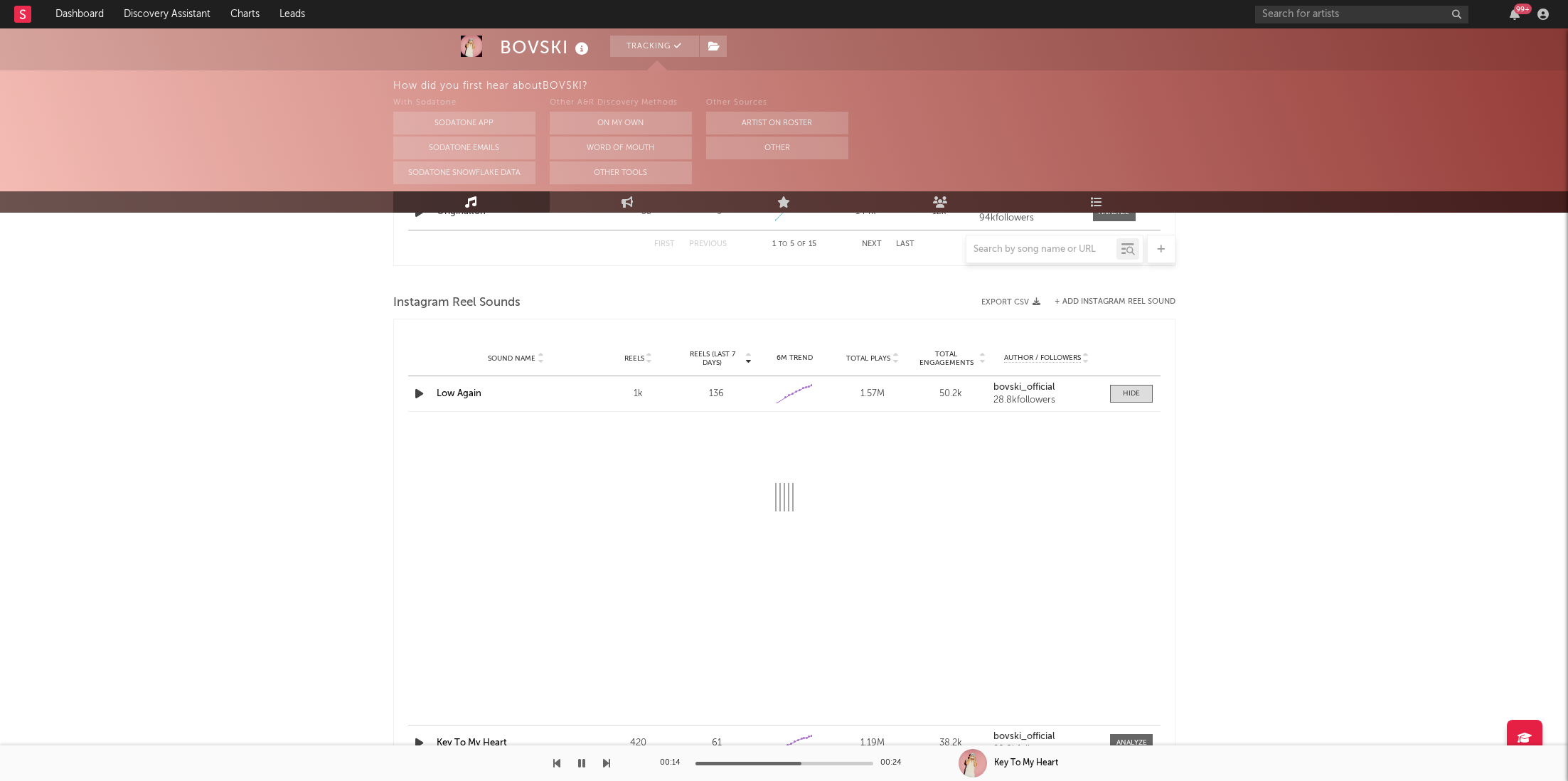
select select "1w"
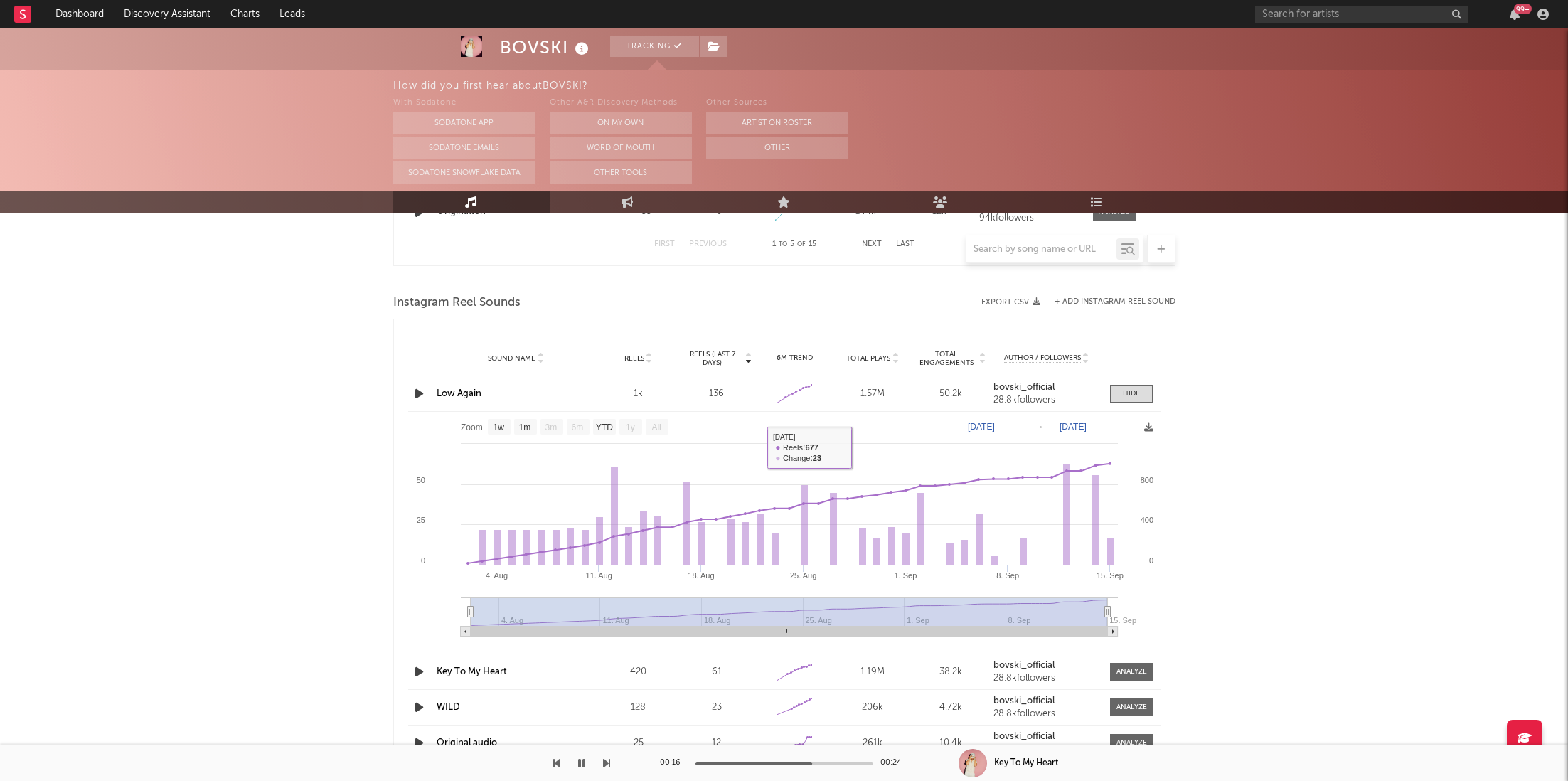
click at [464, 395] on link "Low Again" at bounding box center [459, 394] width 45 height 9
click at [1106, 213] on div at bounding box center [1113, 212] width 30 height 10
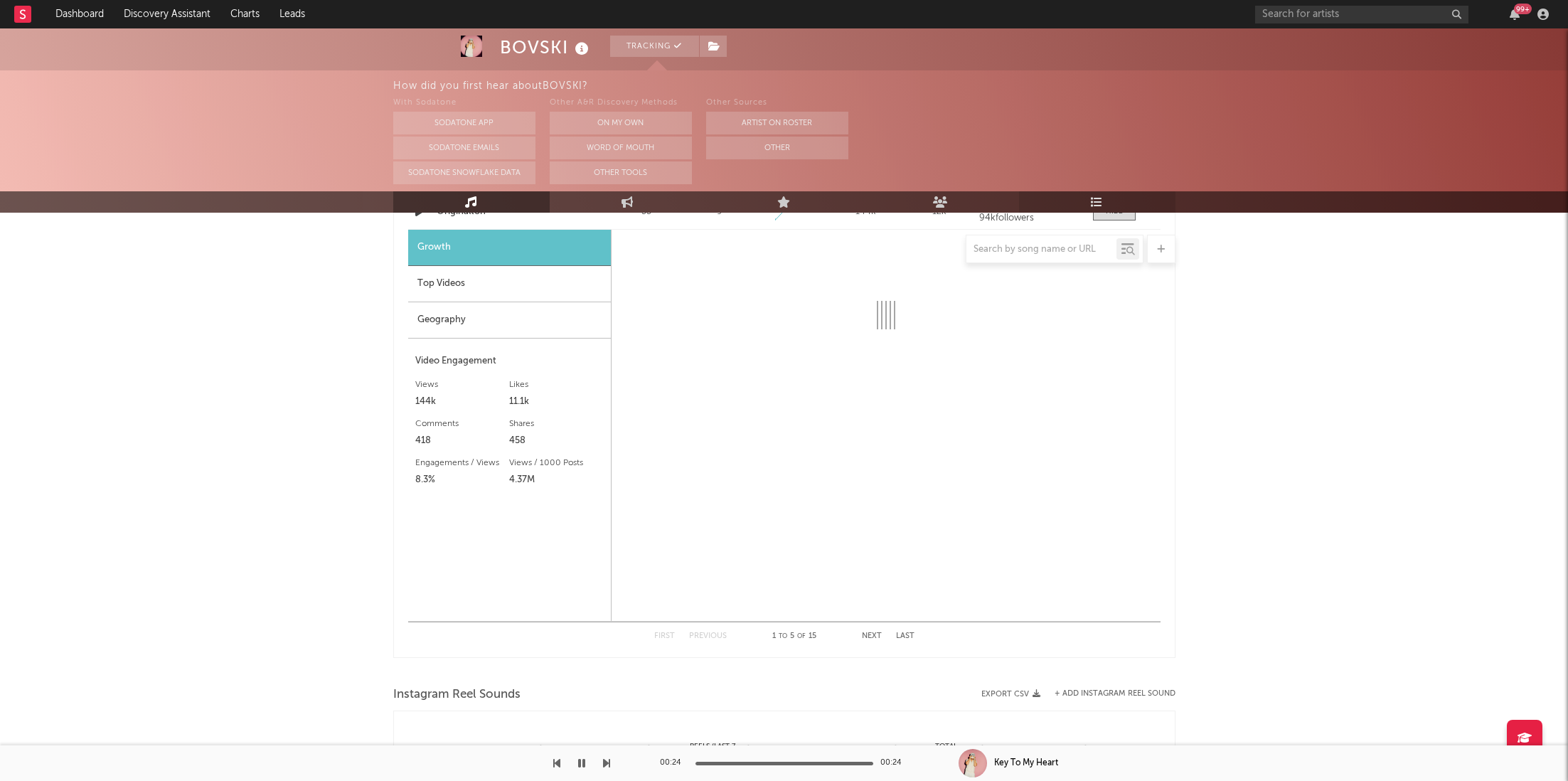
click at [1107, 203] on link "Playlists/Charts" at bounding box center [1098, 202] width 157 height 22
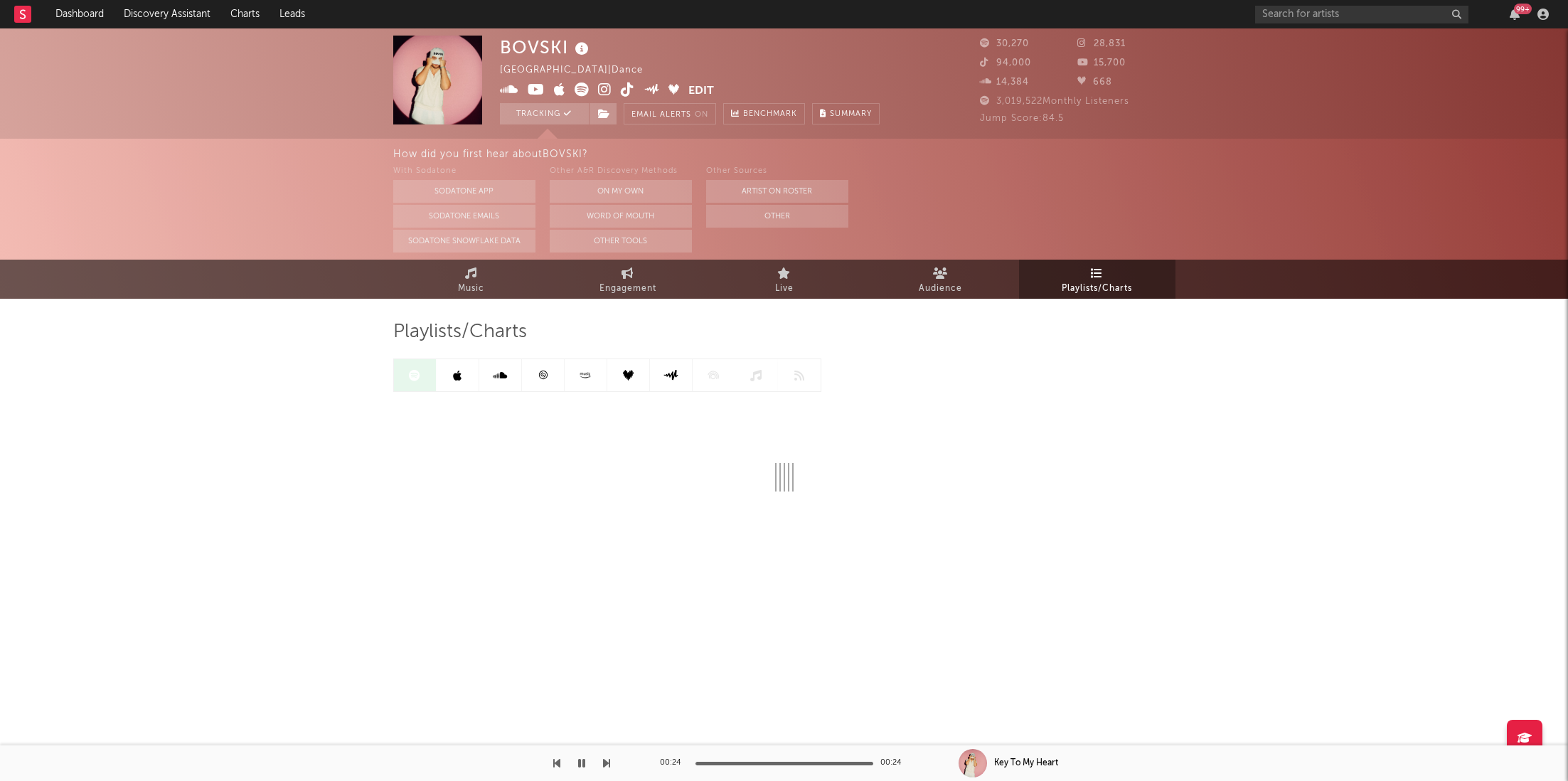
click at [468, 366] on link at bounding box center [458, 375] width 43 height 32
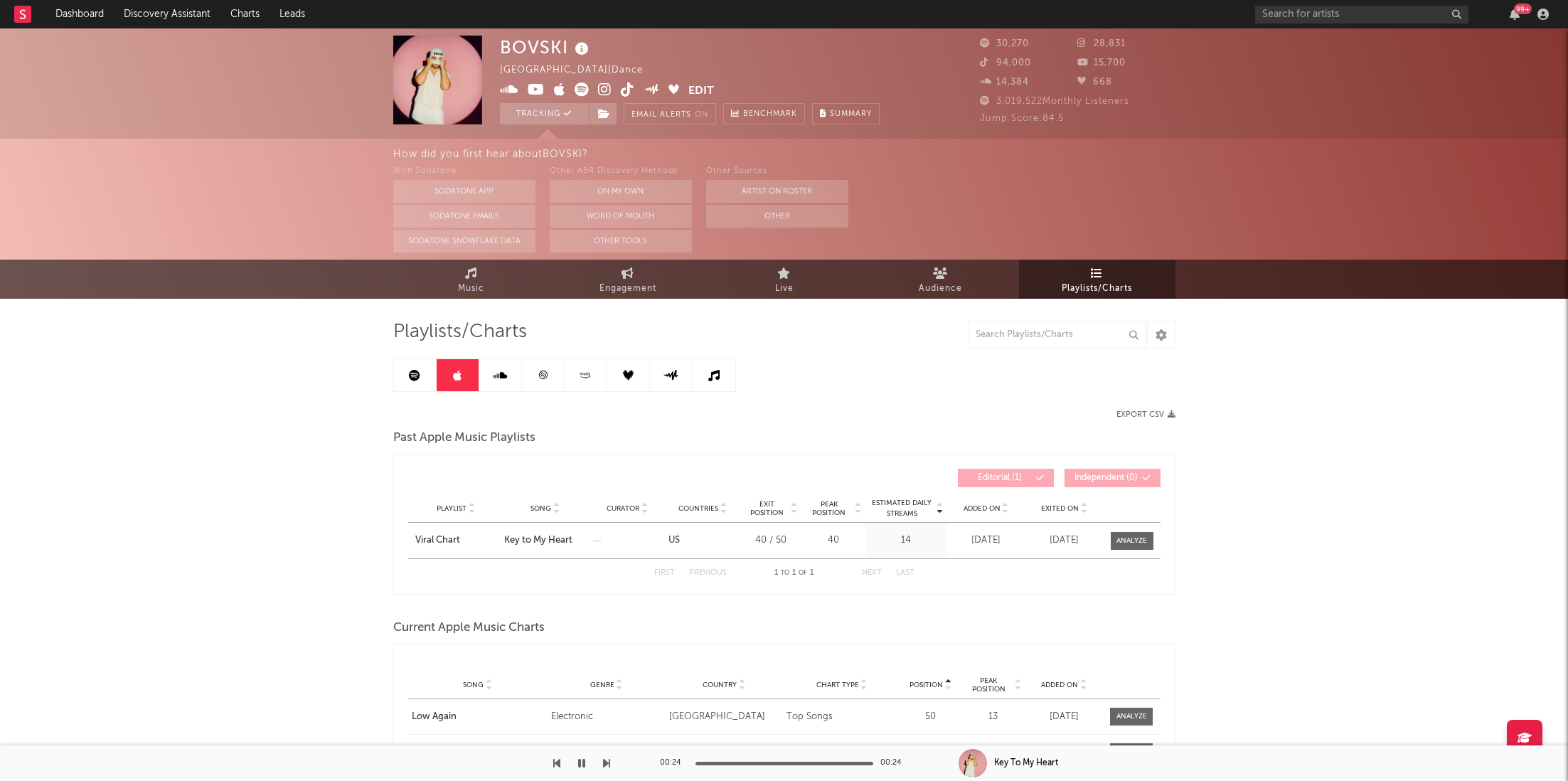
click at [525, 384] on link at bounding box center [544, 375] width 43 height 32
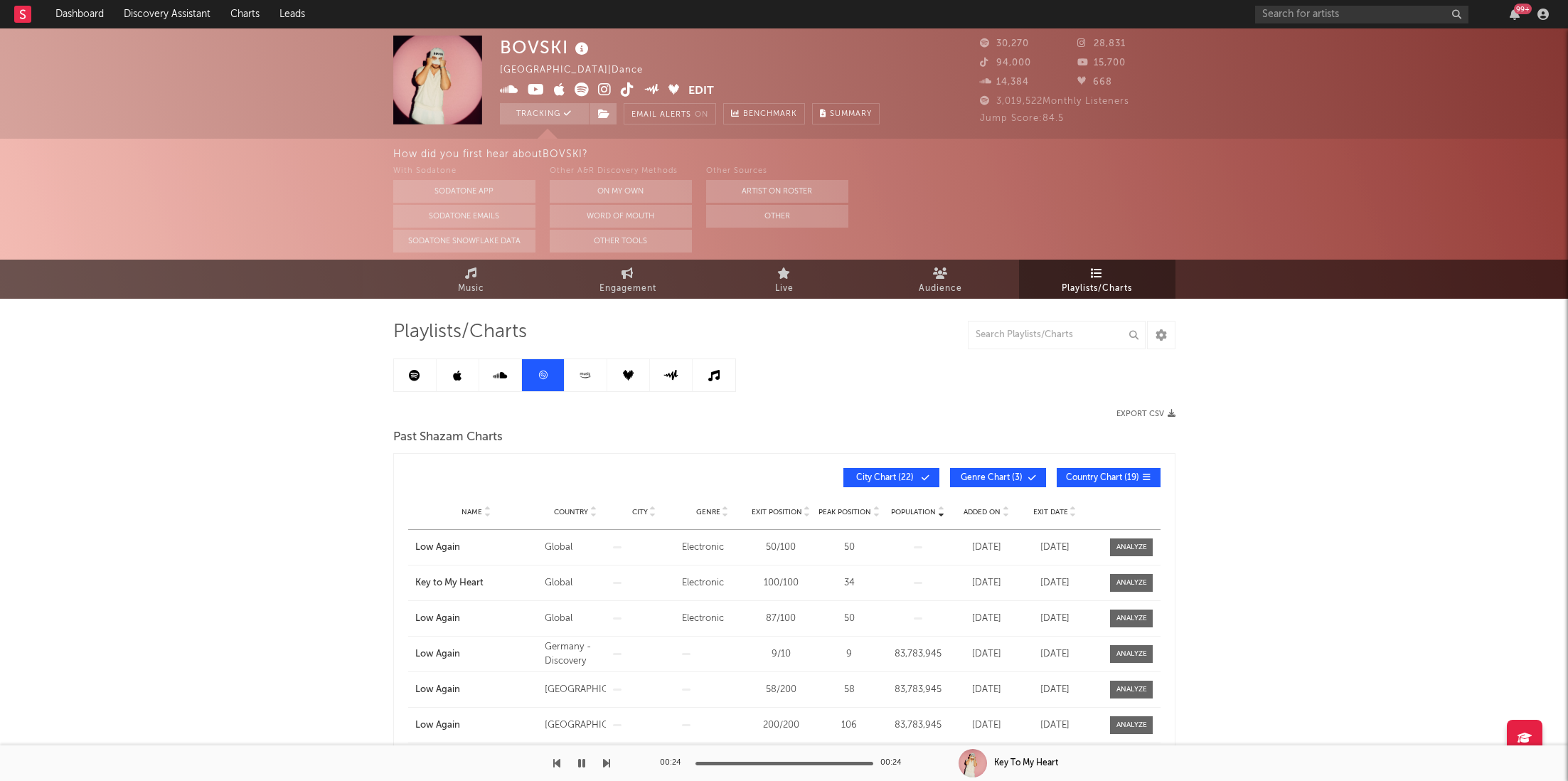
click at [508, 392] on div "Playlists/Charts Export CSV Past Shazam Charts Population Name Country City Gen…" at bounding box center [785, 621] width 782 height 602
click at [588, 369] on link at bounding box center [586, 375] width 43 height 32
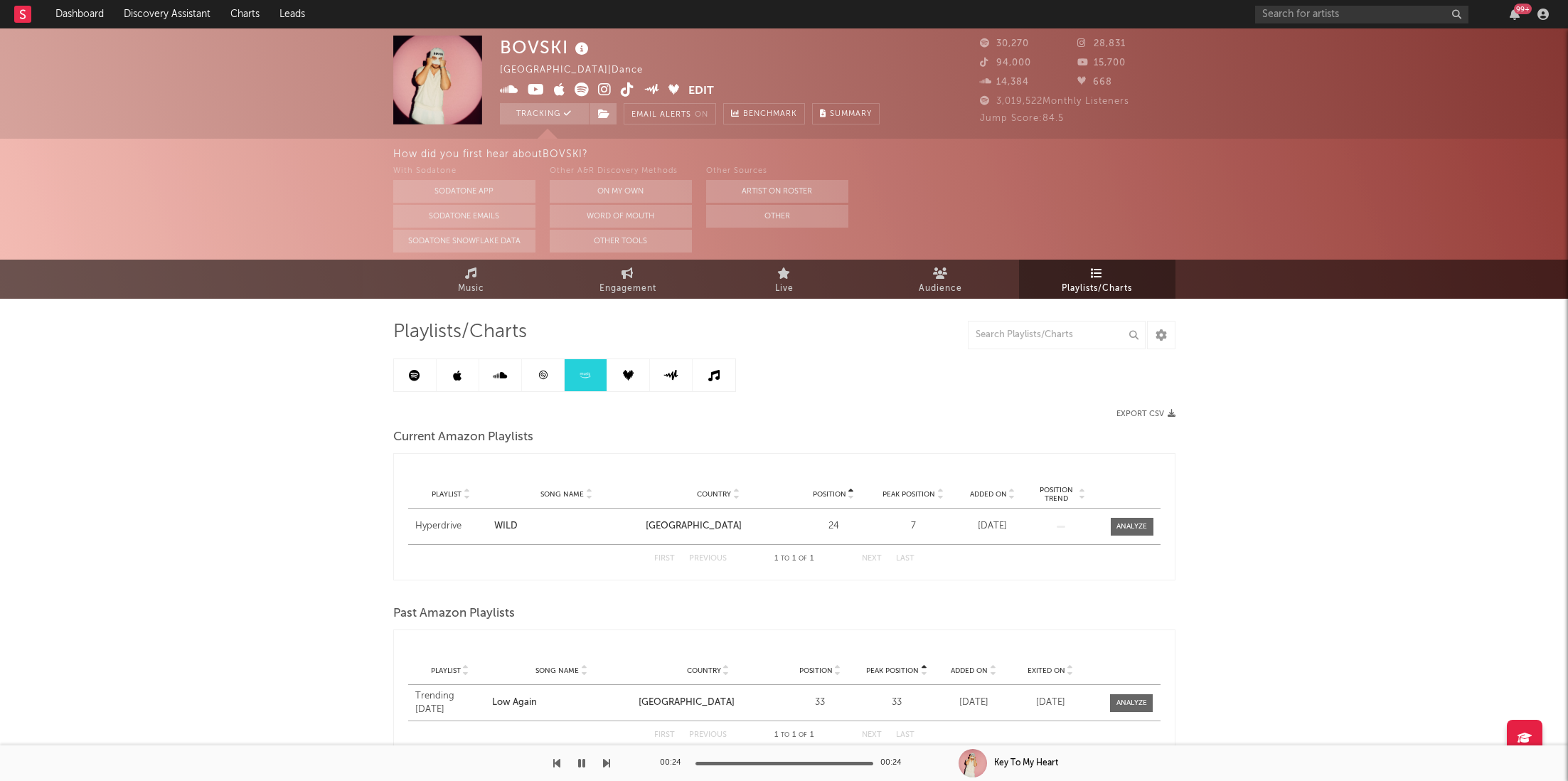
click at [461, 385] on link at bounding box center [458, 375] width 43 height 32
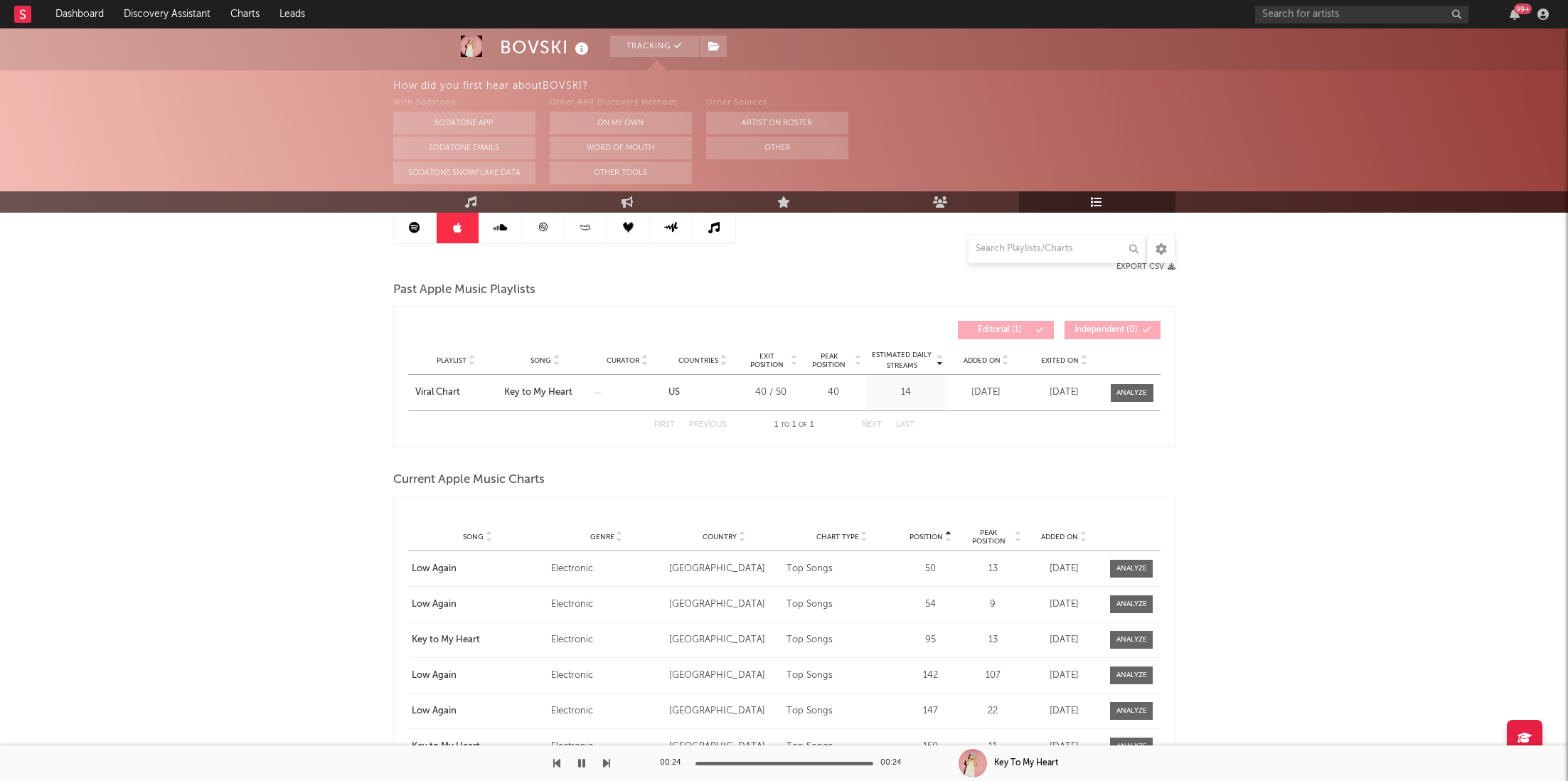
scroll to position [161, 0]
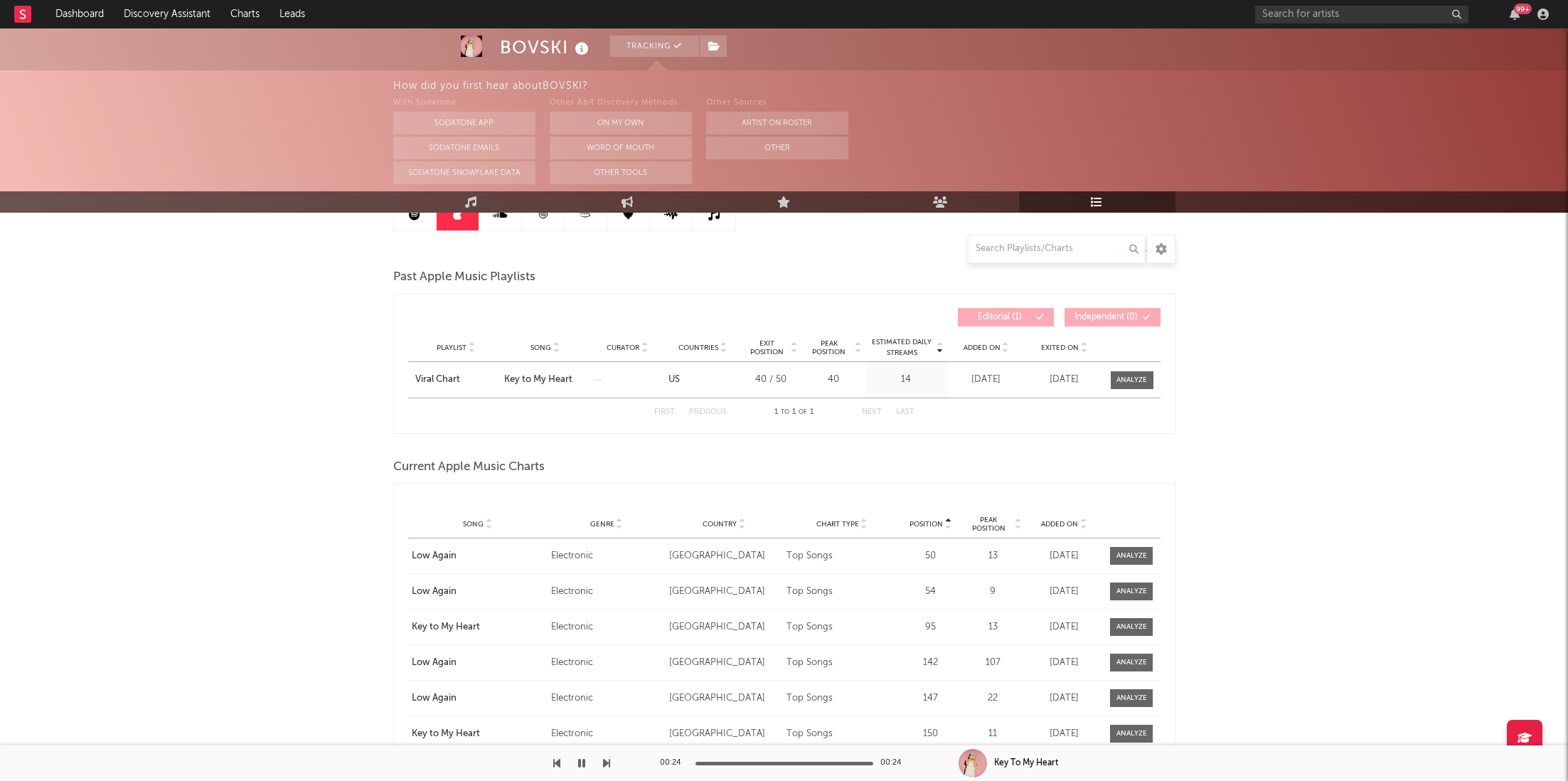
click at [418, 224] on link at bounding box center [415, 214] width 43 height 32
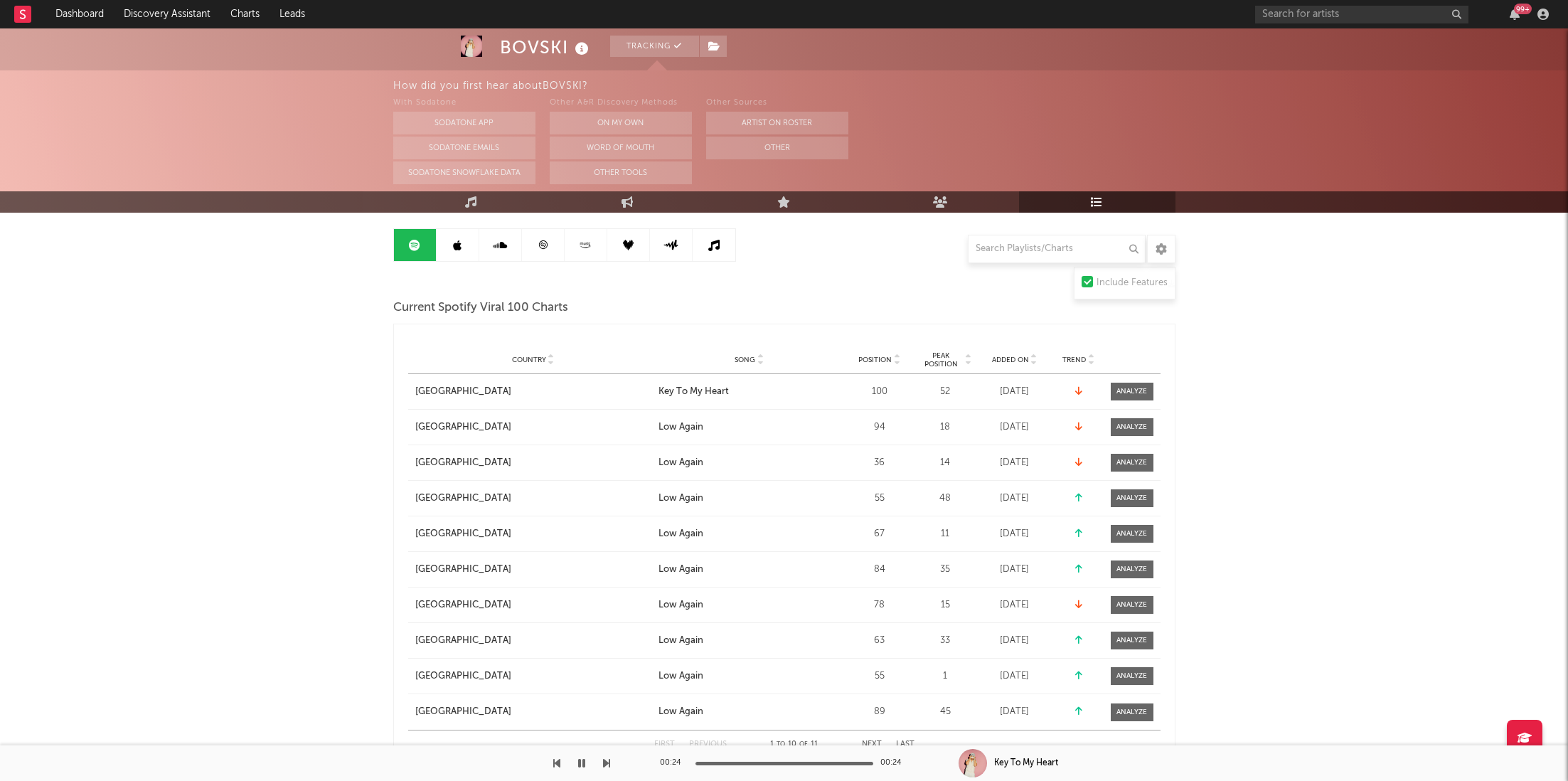
scroll to position [128, 0]
click at [888, 365] on div "Position" at bounding box center [880, 361] width 64 height 10
click at [1135, 426] on div at bounding box center [1131, 428] width 30 height 10
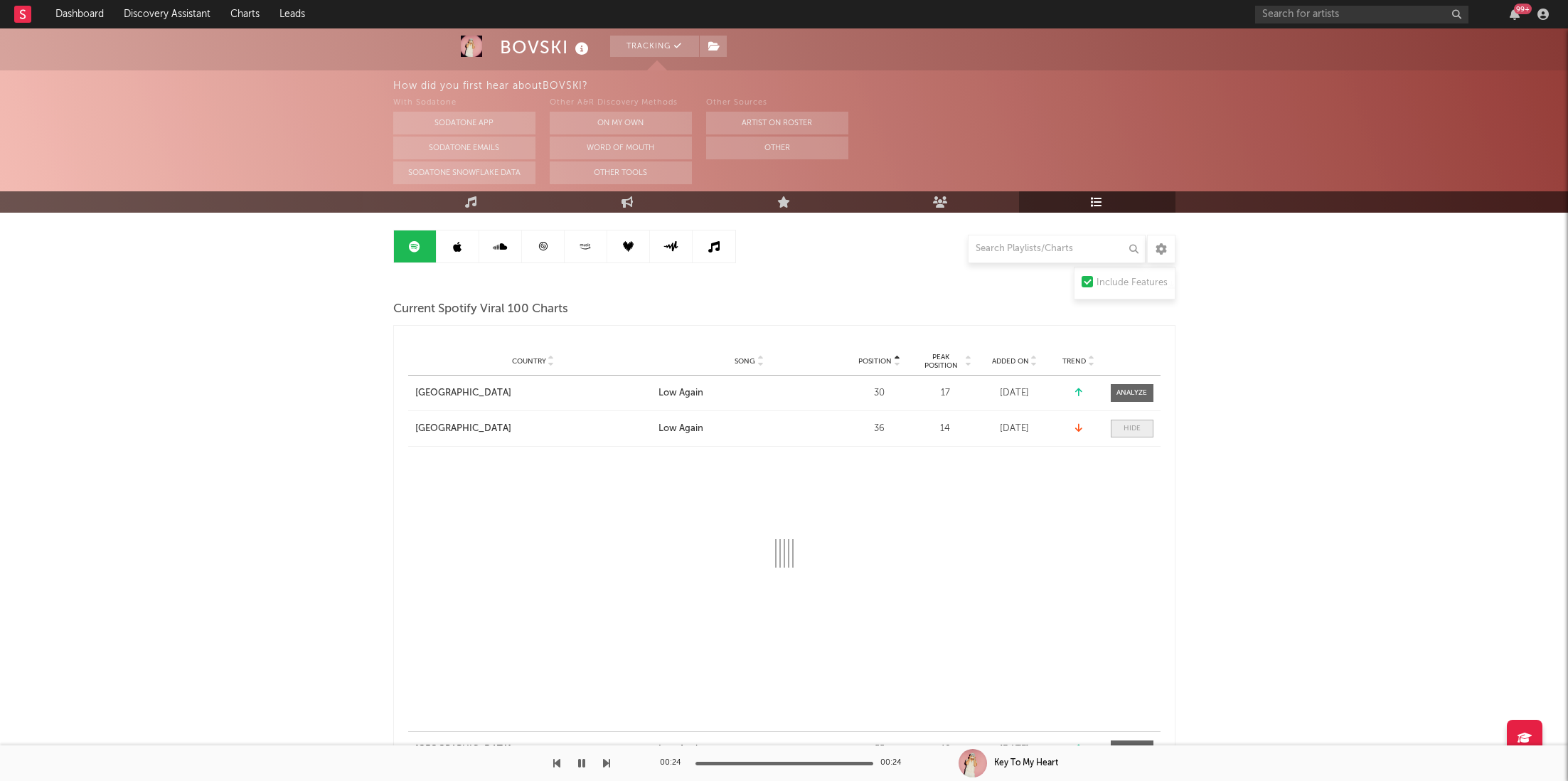
select select "1w"
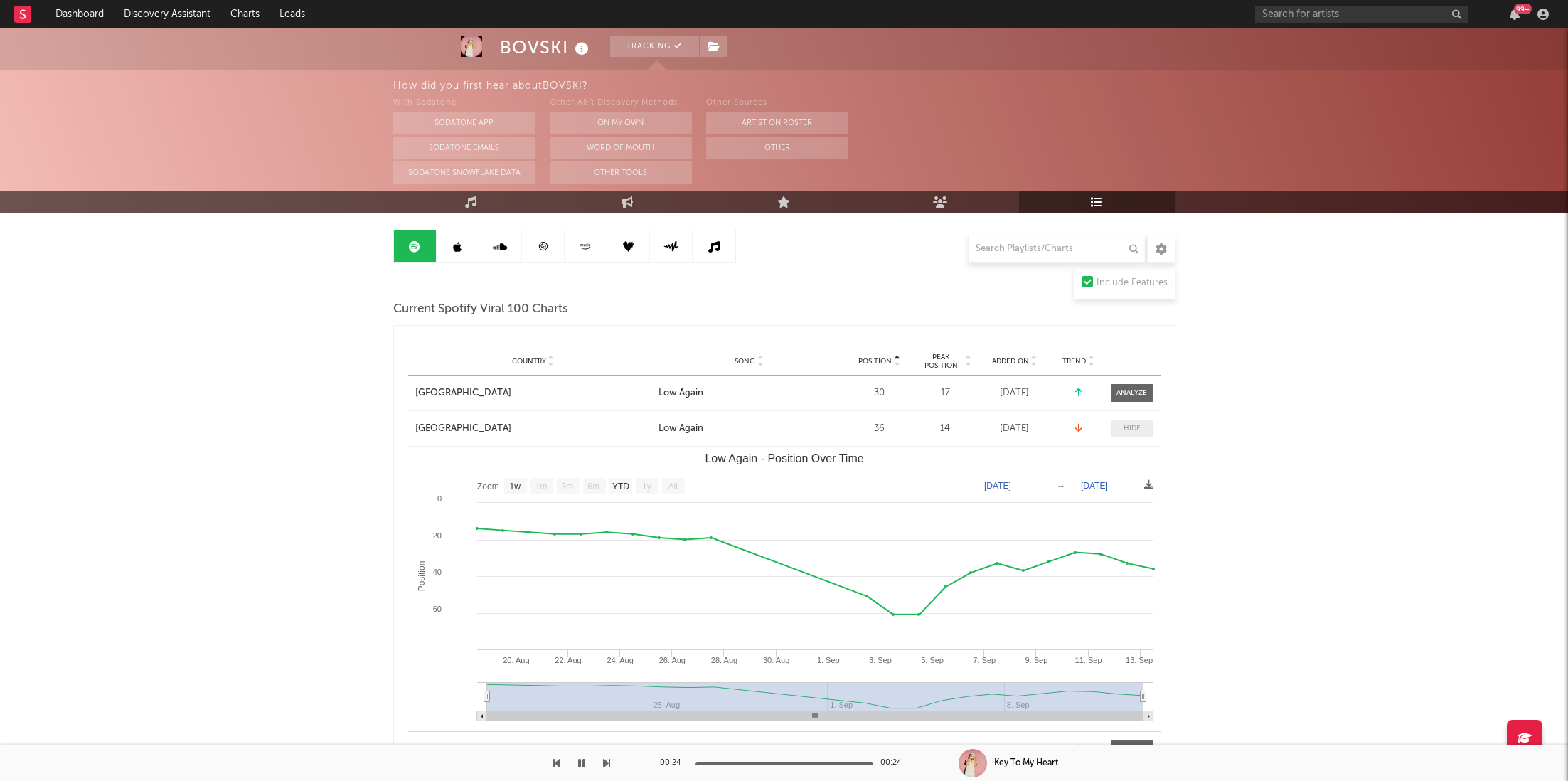
click at [1131, 429] on div at bounding box center [1132, 428] width 17 height 10
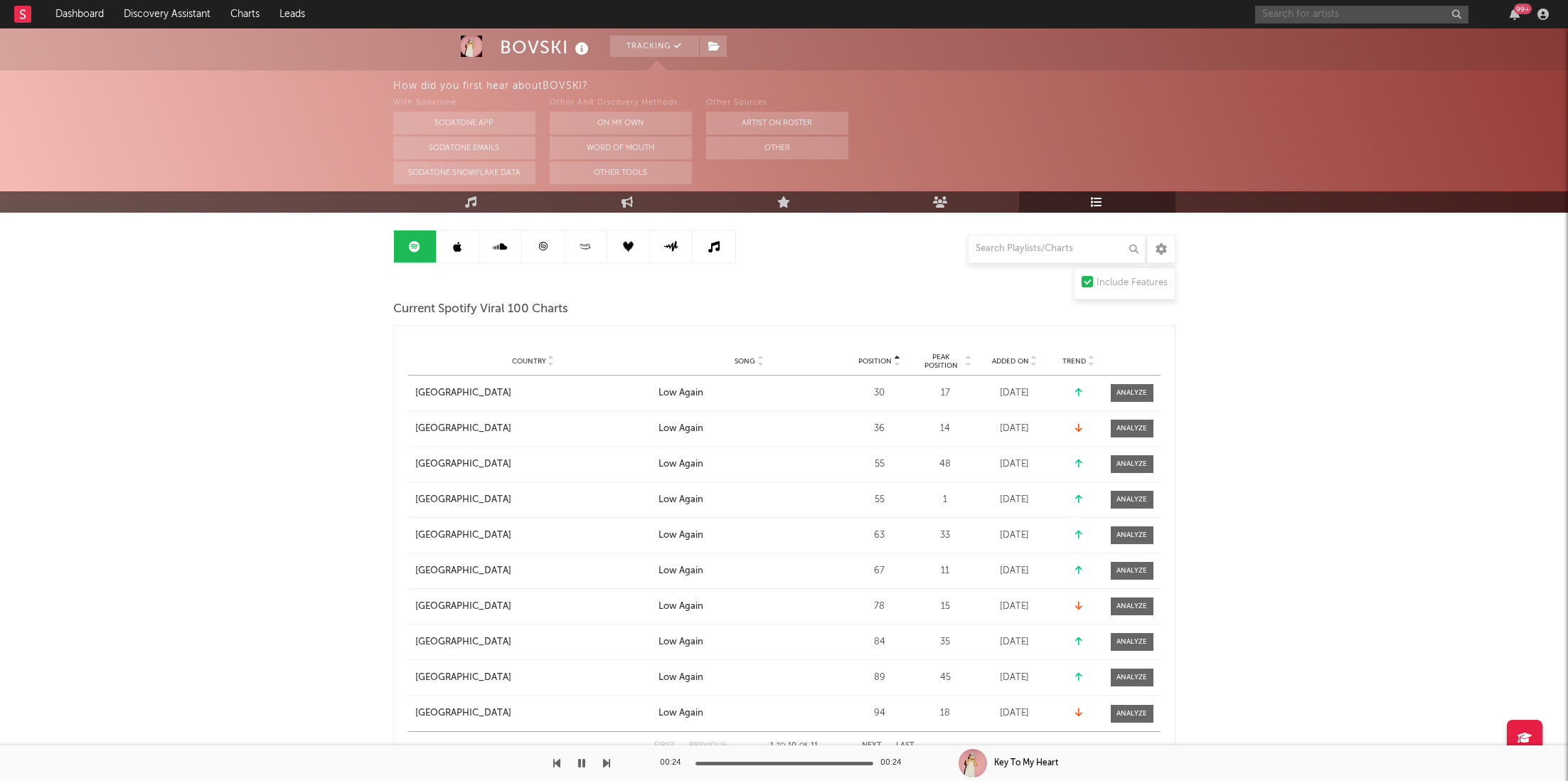
click at [1330, 10] on input "text" at bounding box center [1362, 15] width 214 height 18
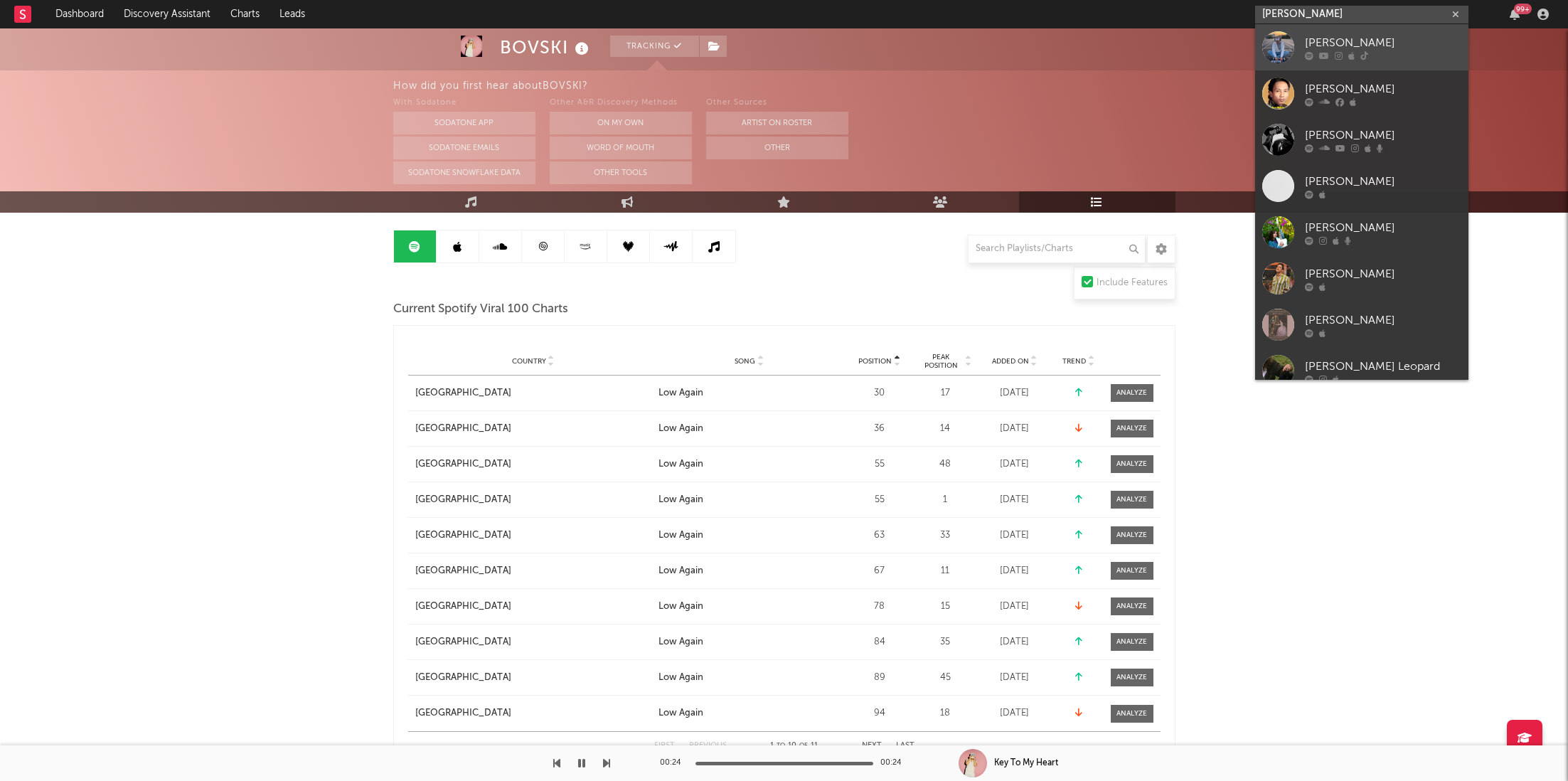
type input "[PERSON_NAME]"
click at [1319, 53] on icon at bounding box center [1324, 55] width 10 height 9
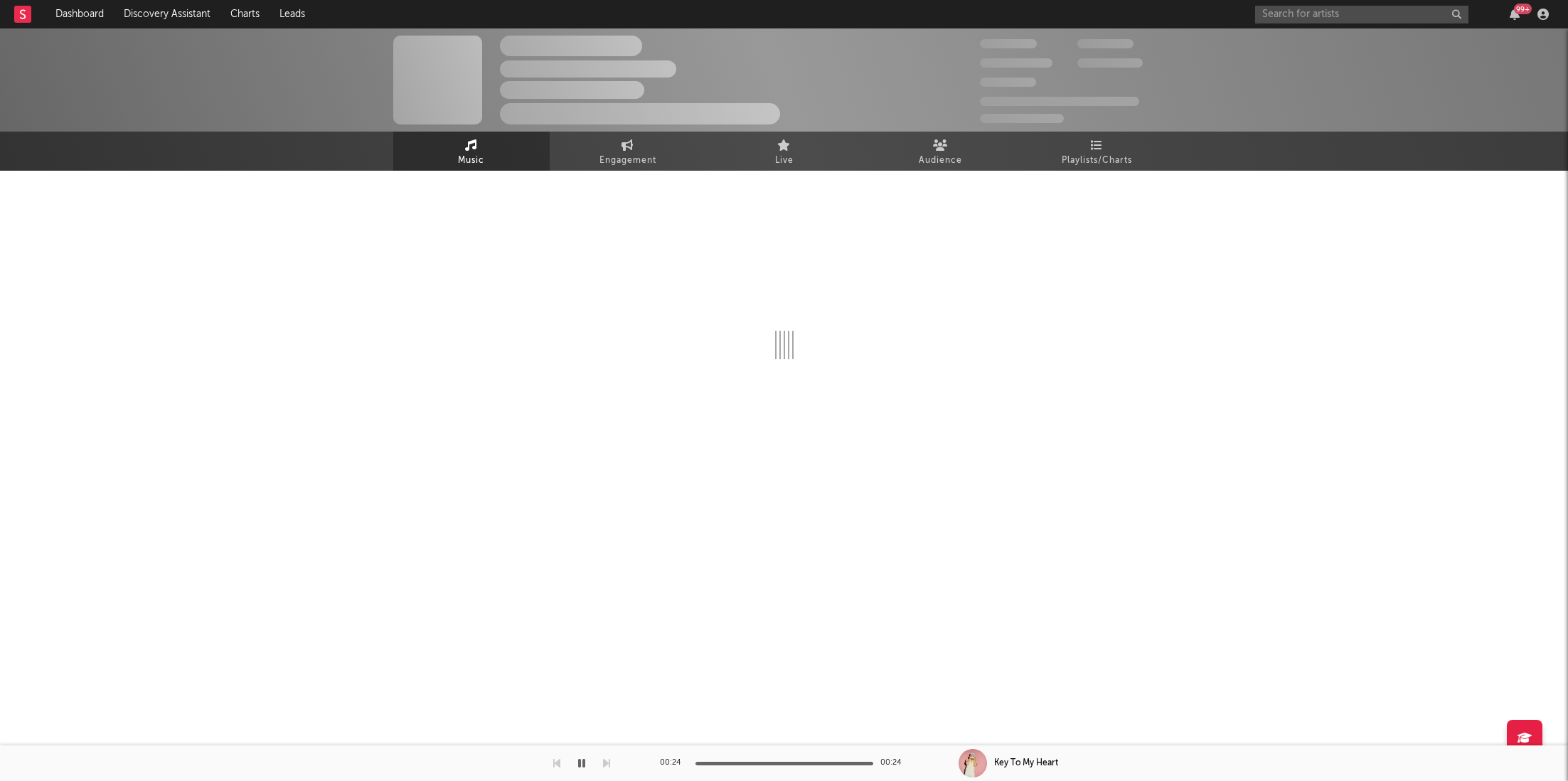
select select "1w"
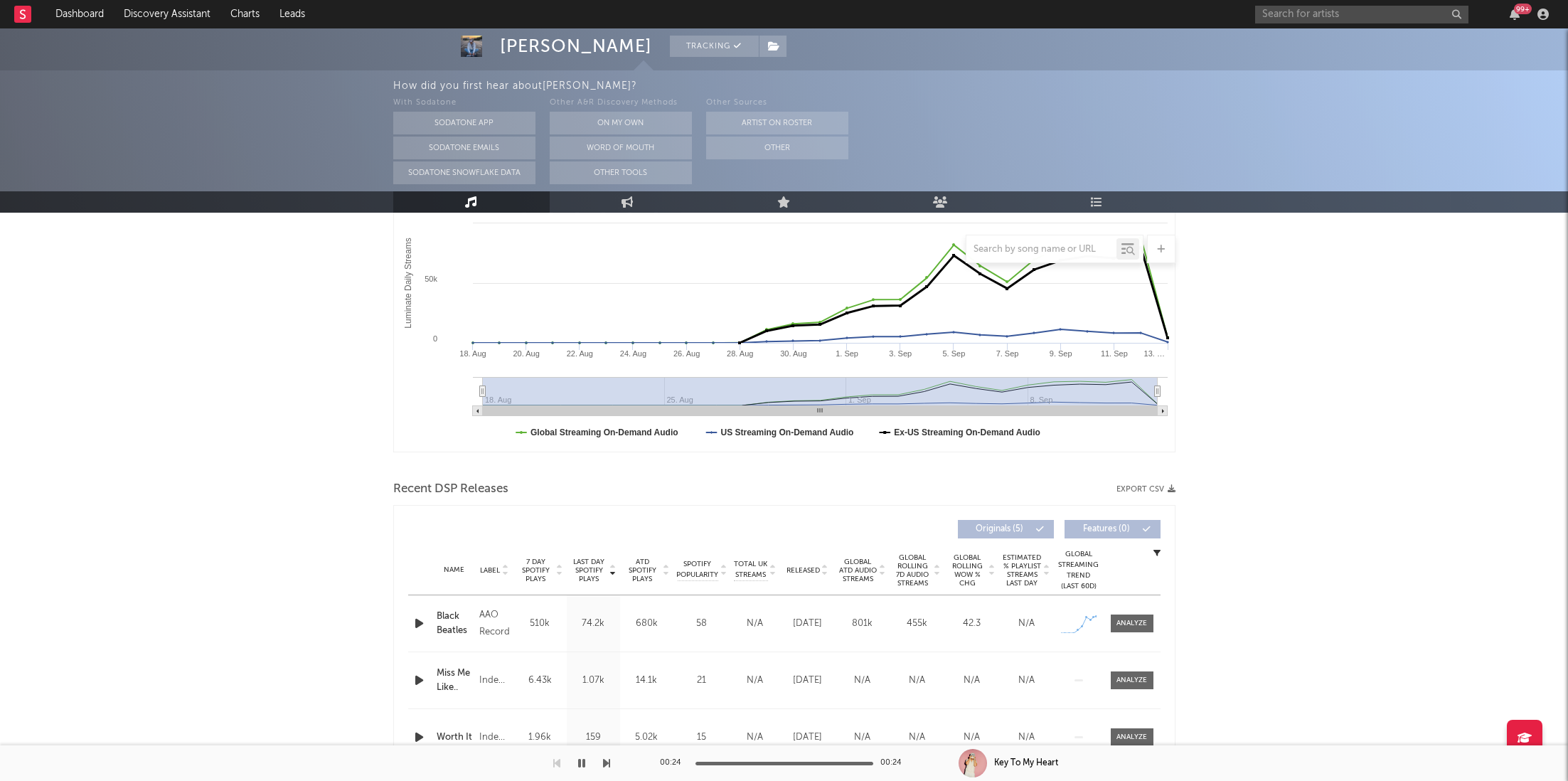
scroll to position [254, 0]
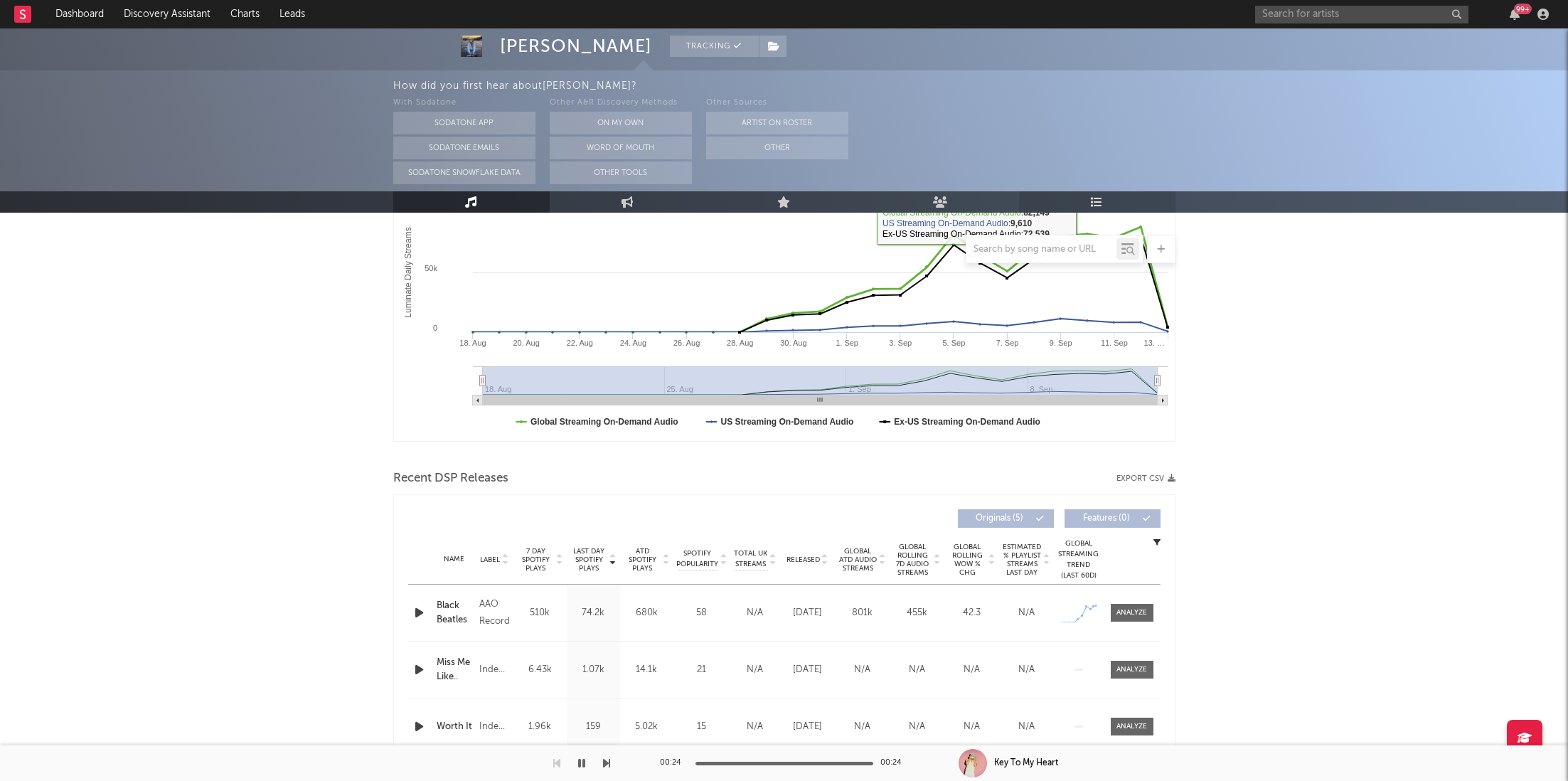
click at [1096, 205] on icon at bounding box center [1097, 202] width 12 height 11
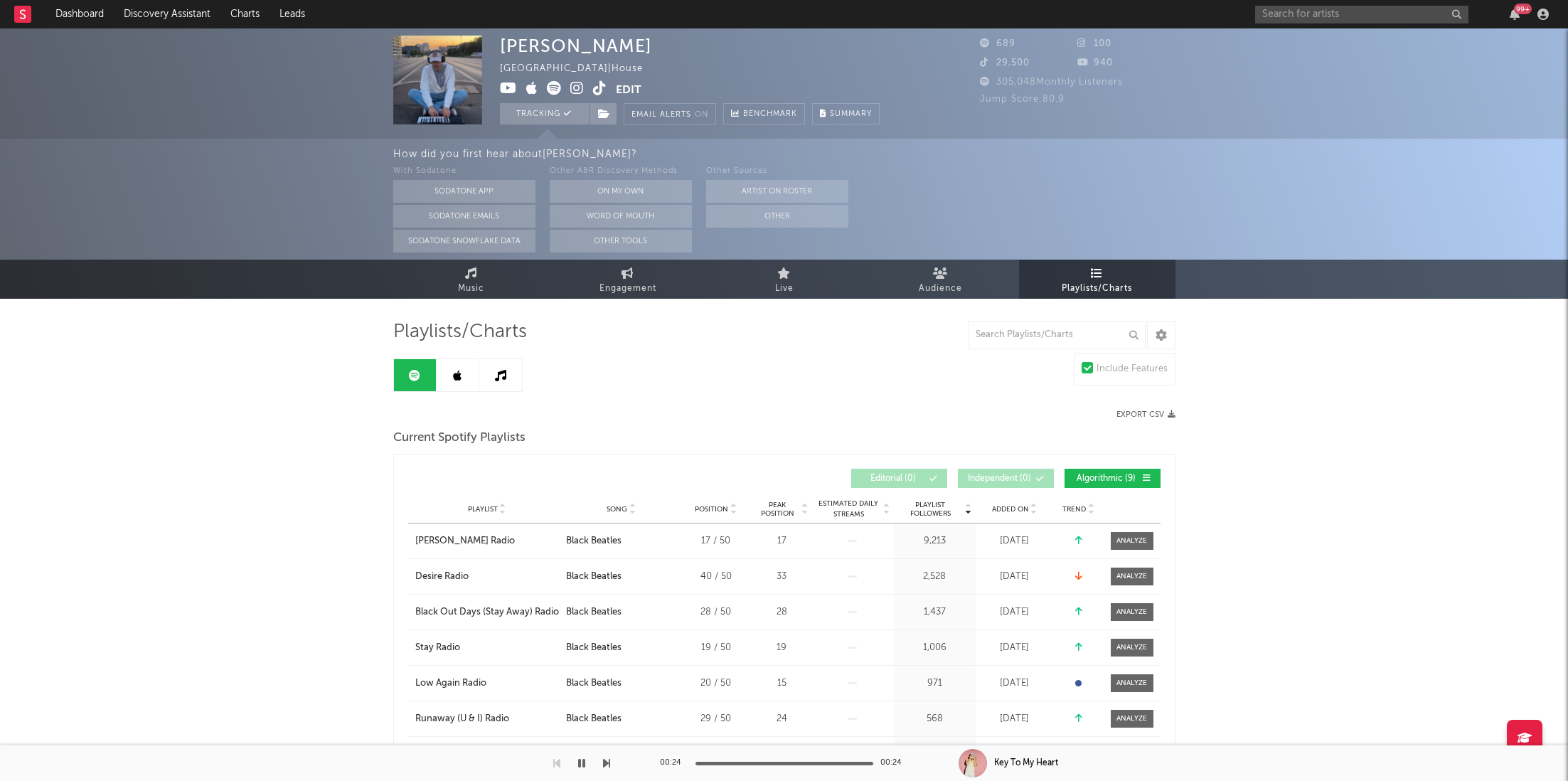
click at [499, 390] on link at bounding box center [501, 375] width 43 height 32
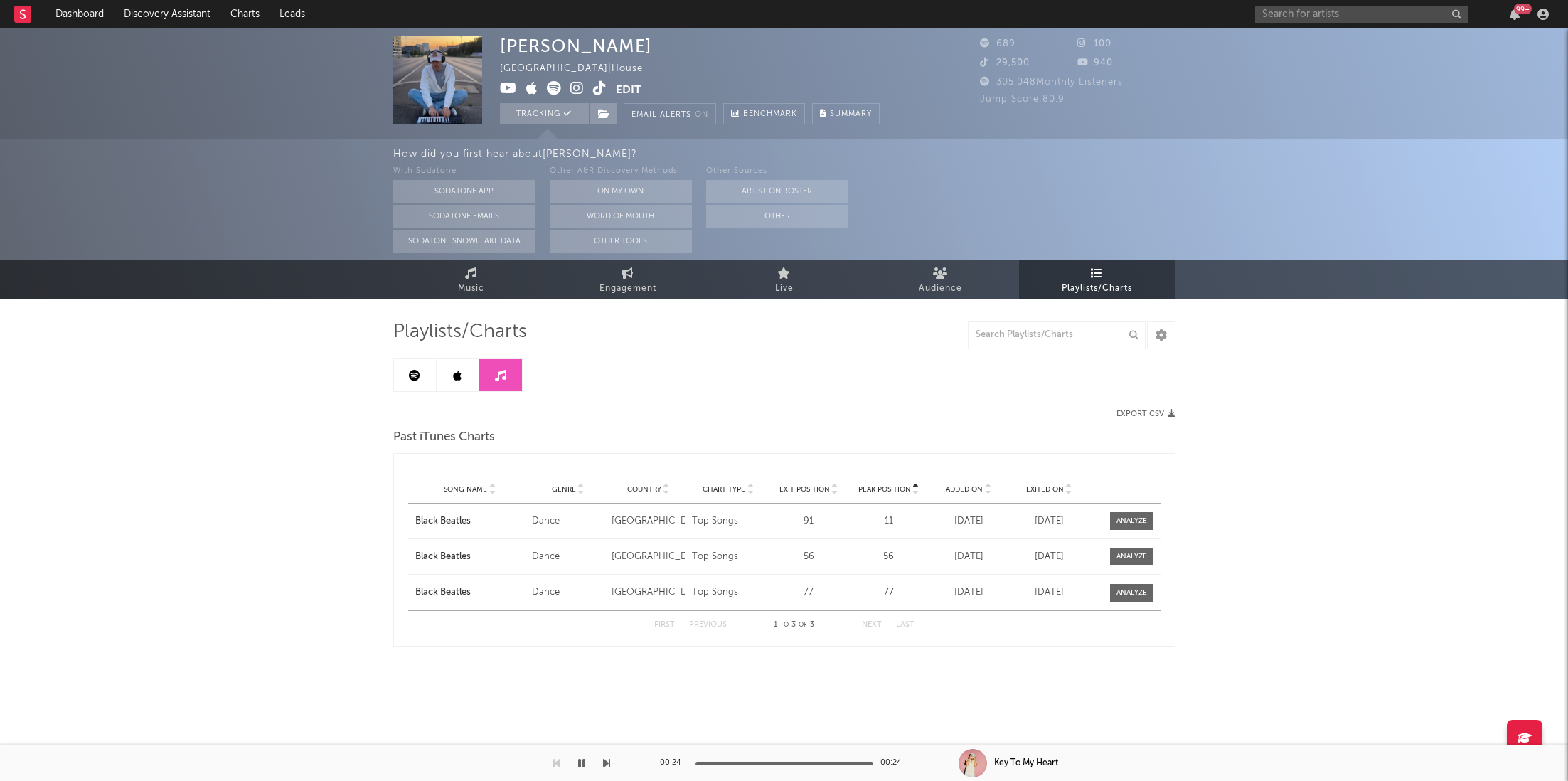
click at [453, 379] on icon at bounding box center [457, 375] width 9 height 11
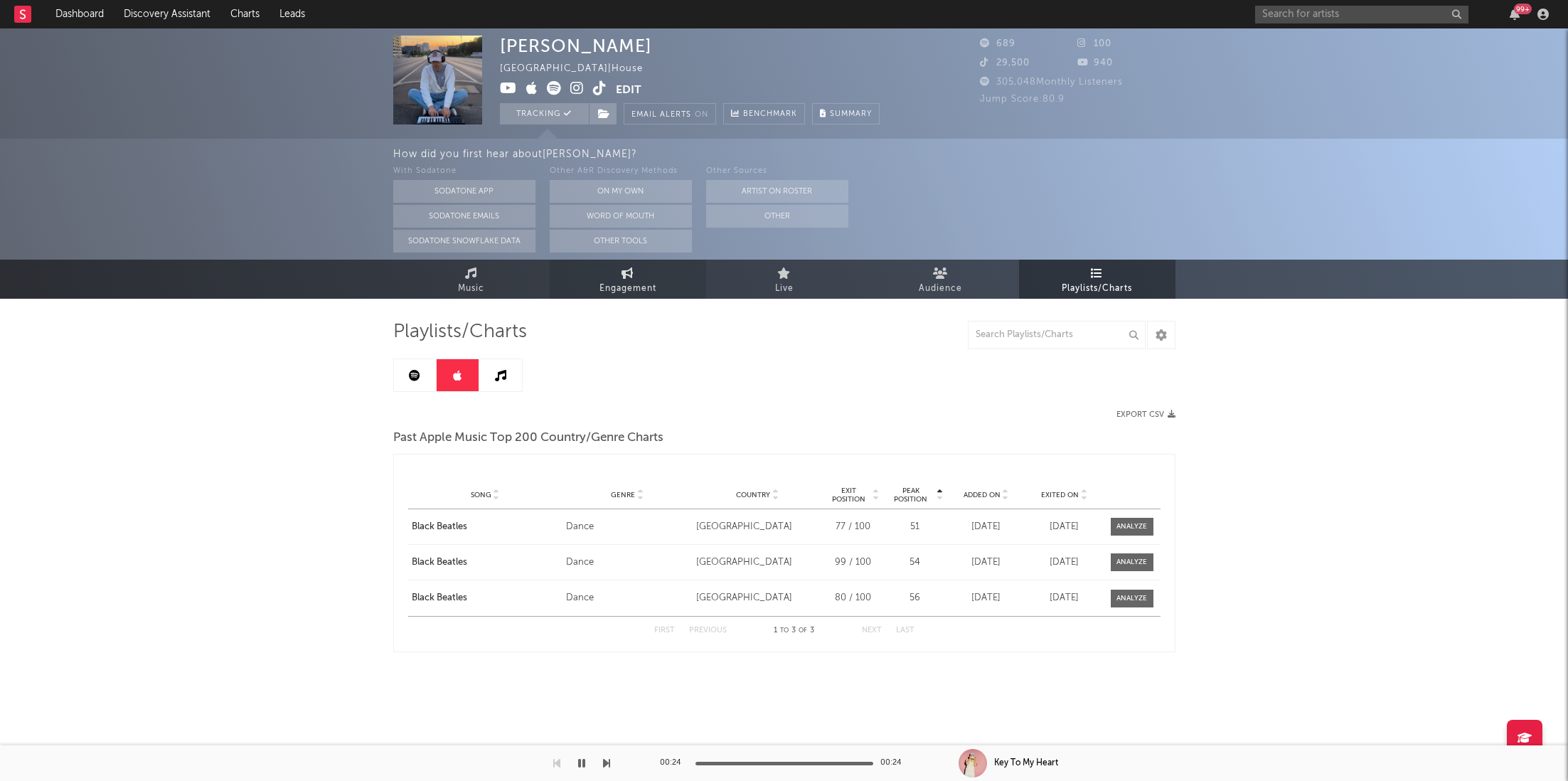
click at [600, 288] on span "Engagement" at bounding box center [628, 289] width 57 height 17
select select "1w"
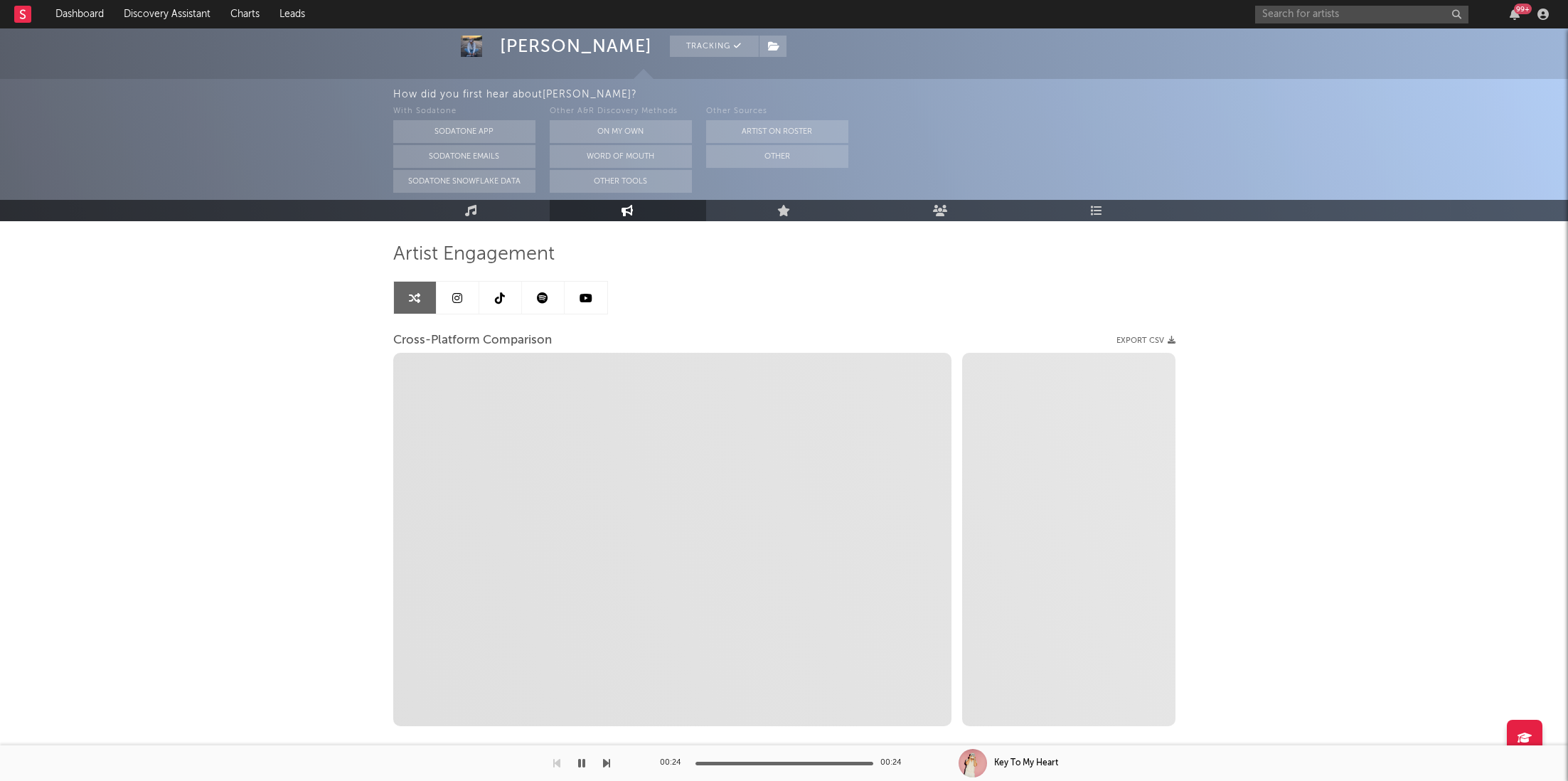
scroll to position [84, 0]
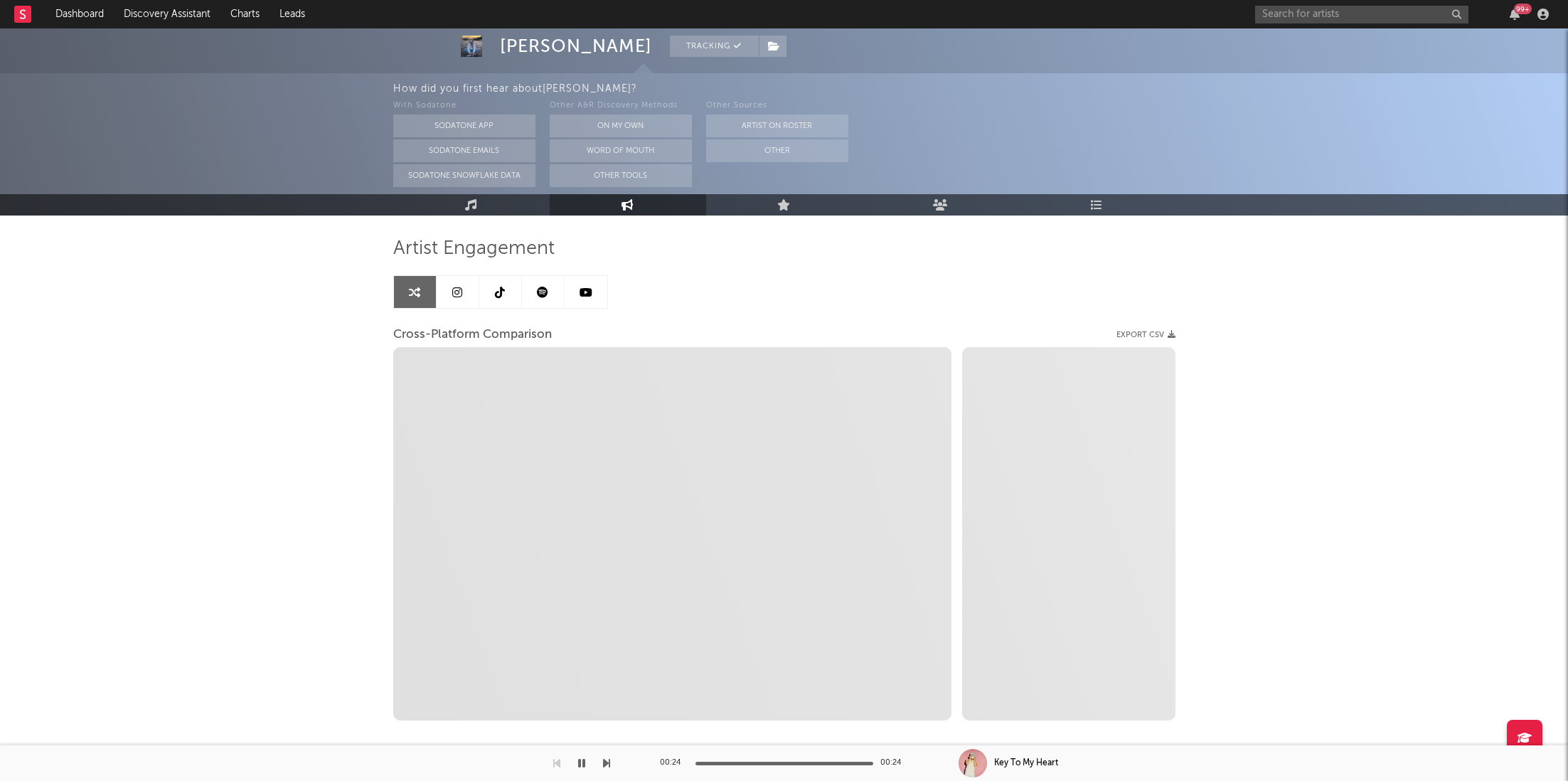
select select "1m"
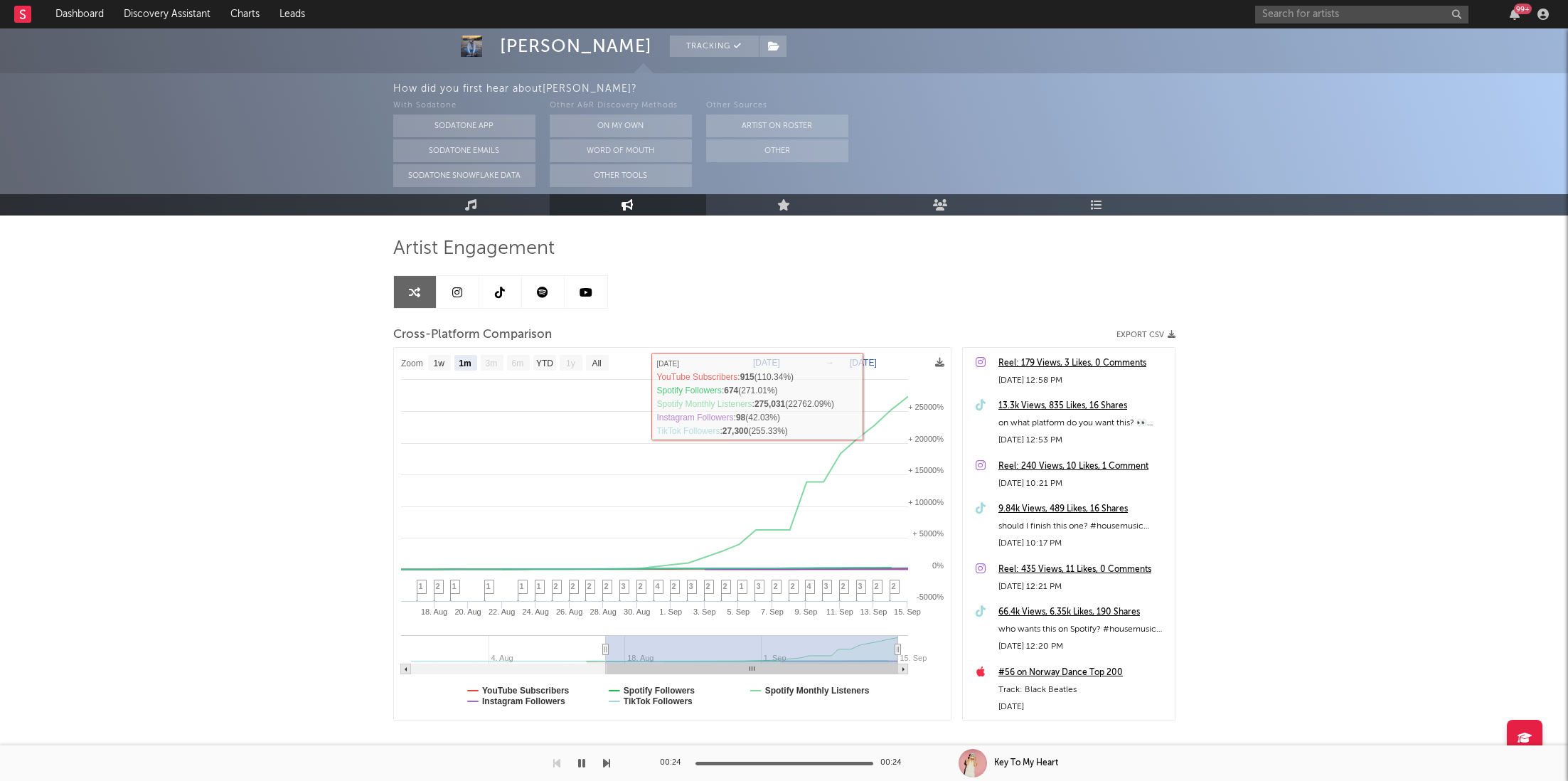
scroll to position [0, 0]
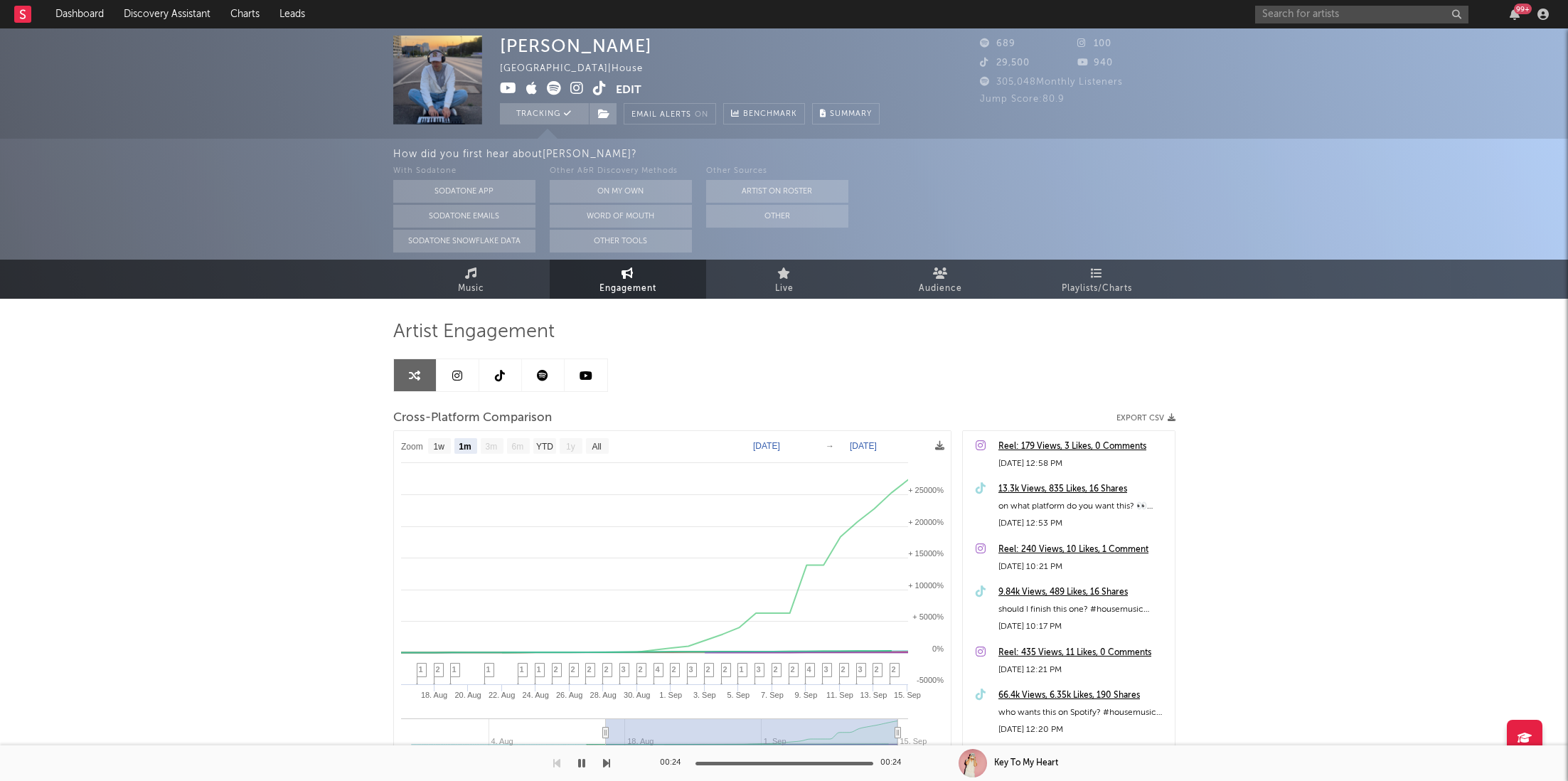
click at [607, 98] on span at bounding box center [557, 90] width 116 height 18
click at [598, 84] on icon at bounding box center [600, 88] width 14 height 15
click at [579, 92] on icon at bounding box center [577, 88] width 14 height 15
